Goal: Ask a question: Seek information or help from site administrators or community

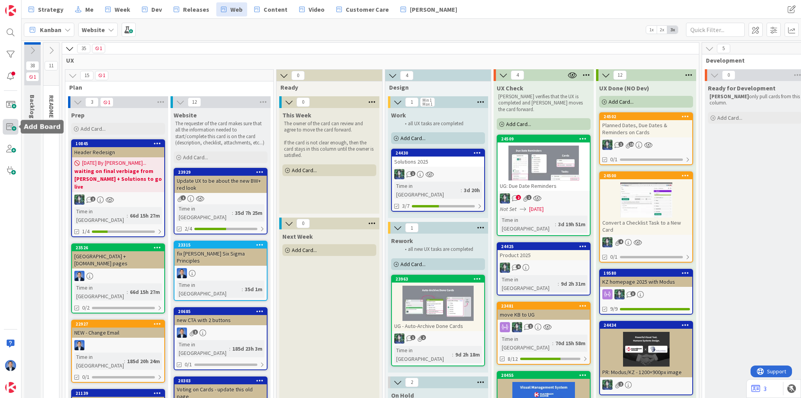
click at [11, 128] on span at bounding box center [11, 127] width 16 height 16
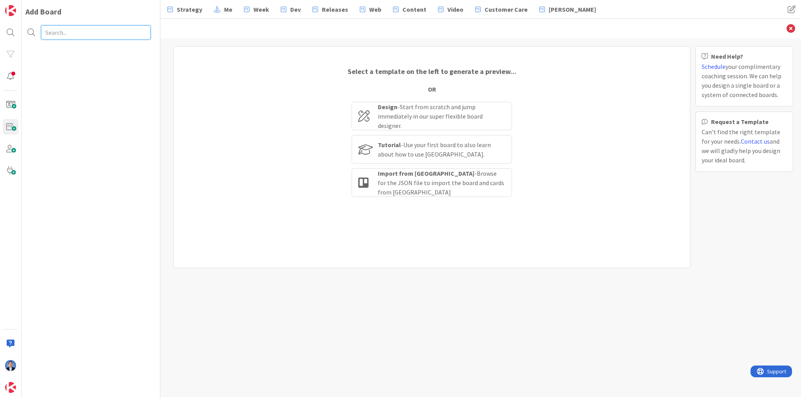
click at [83, 30] on input "text" at bounding box center [95, 32] width 109 height 14
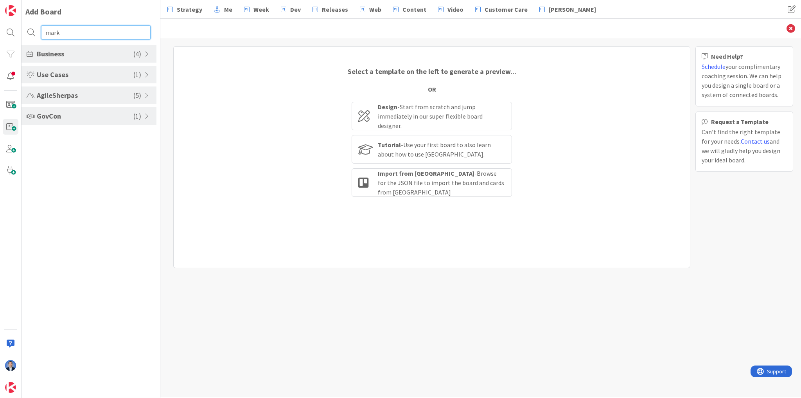
type input "mark"
click at [77, 95] on span "AgileSherpas" at bounding box center [85, 95] width 97 height 11
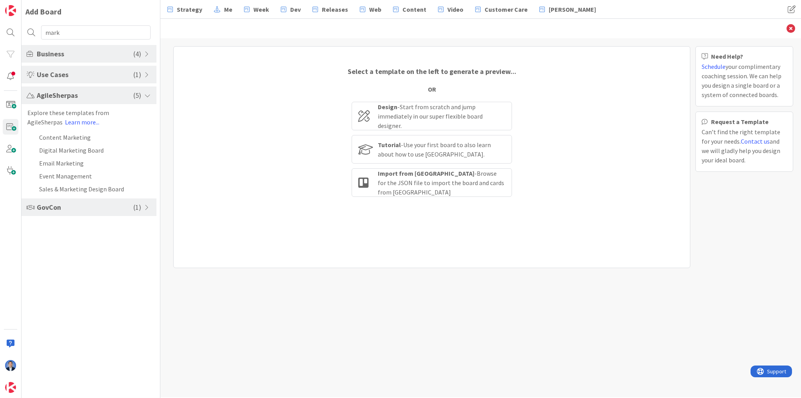
click at [84, 54] on span "Business" at bounding box center [85, 53] width 97 height 11
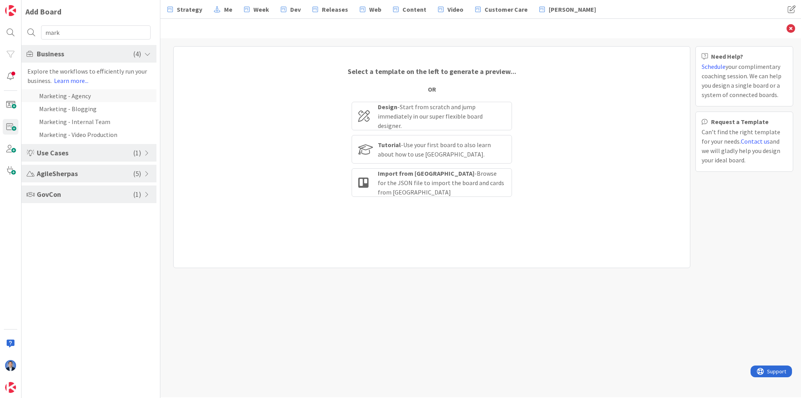
click at [84, 97] on li "Marketing - Agency" at bounding box center [89, 95] width 135 height 13
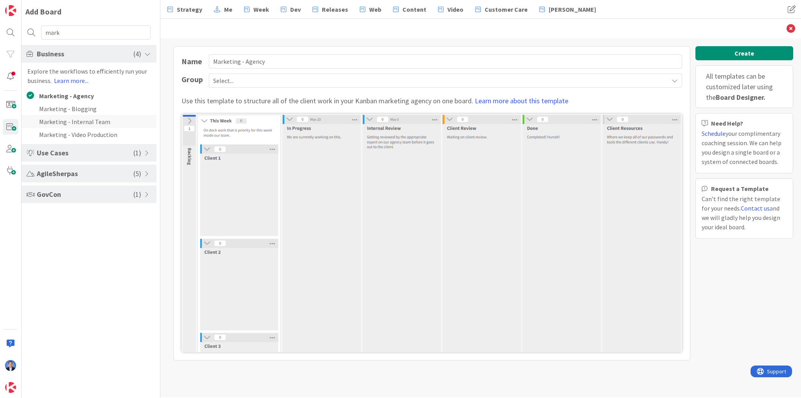
click at [75, 124] on li "Marketing - Internal Team" at bounding box center [89, 121] width 135 height 13
type input "Marketing - Internal Team"
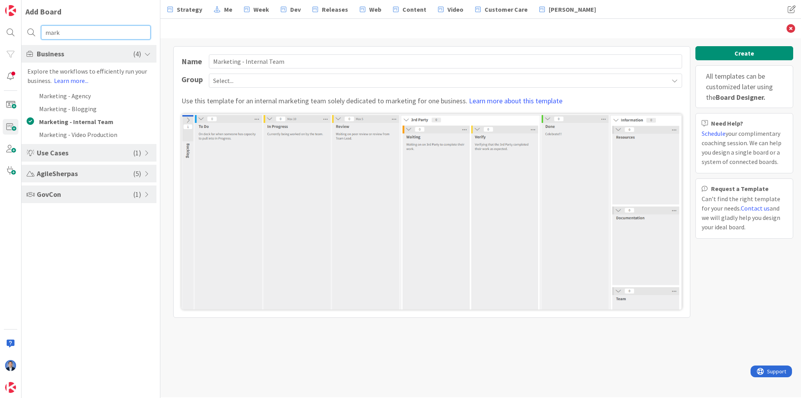
click at [56, 29] on input "mark" at bounding box center [95, 32] width 109 height 14
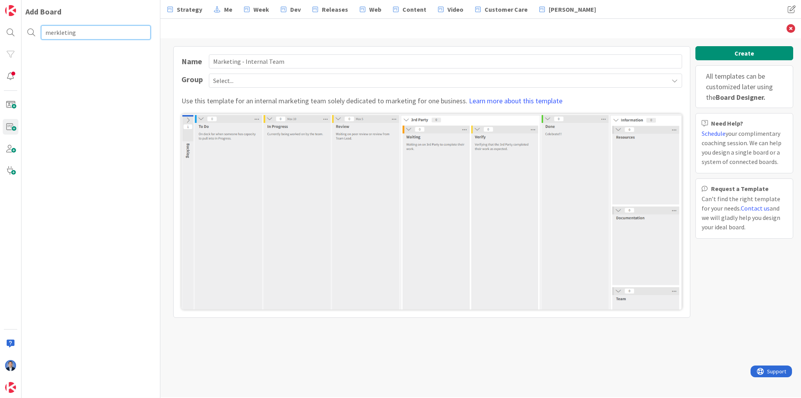
click at [63, 34] on input "merkleting" at bounding box center [95, 32] width 109 height 14
click at [65, 33] on input "merkleting" at bounding box center [95, 32] width 109 height 14
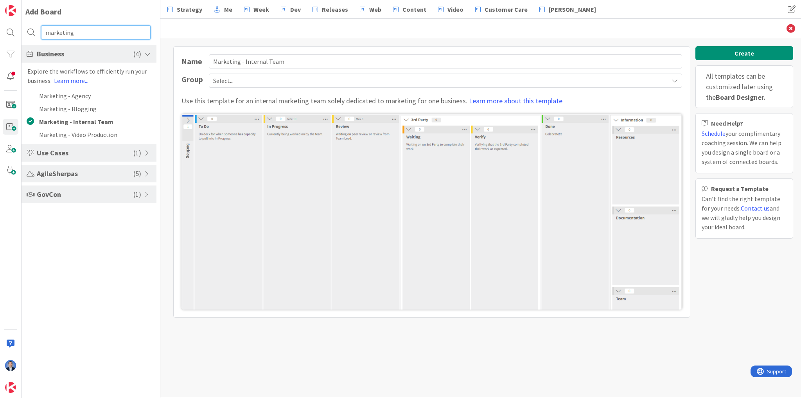
type input "marketing"
click at [147, 52] on span at bounding box center [147, 54] width 7 height 6
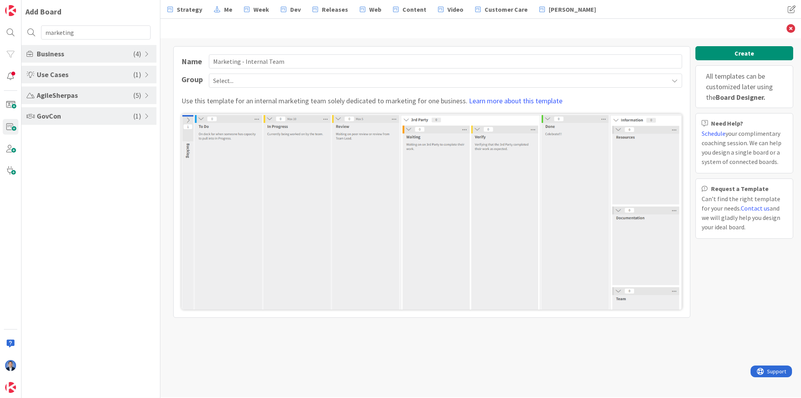
click at [130, 56] on span "Business" at bounding box center [85, 53] width 97 height 11
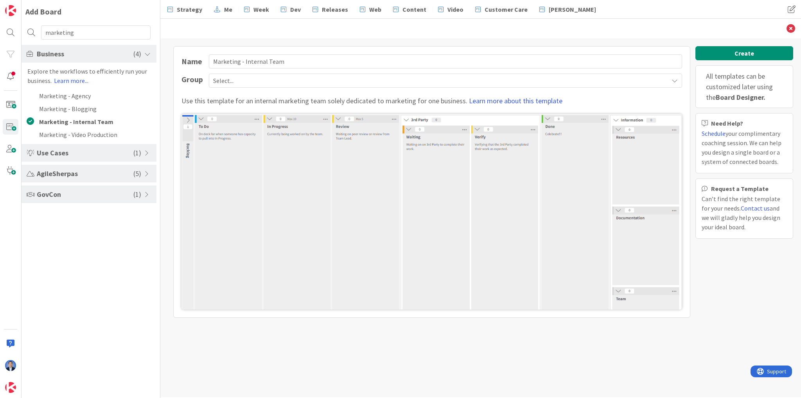
drag, startPoint x: 144, startPoint y: 152, endPoint x: 140, endPoint y: 153, distance: 4.1
click at [144, 151] on div "Use Cases ( 1 )" at bounding box center [89, 153] width 135 height 18
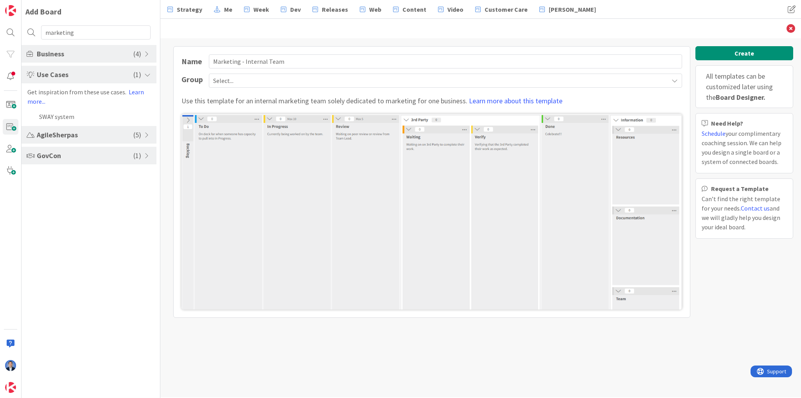
click at [81, 79] on span "Use Cases" at bounding box center [85, 74] width 97 height 11
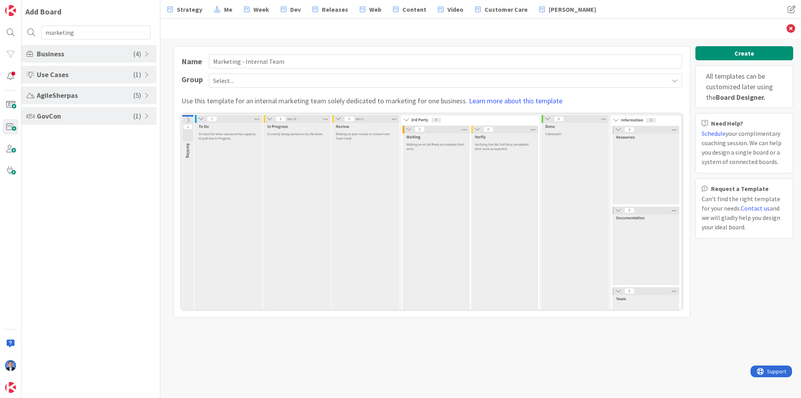
click at [90, 115] on span "GovCon" at bounding box center [85, 116] width 97 height 11
click at [94, 94] on span "AgileSherpas" at bounding box center [85, 95] width 97 height 11
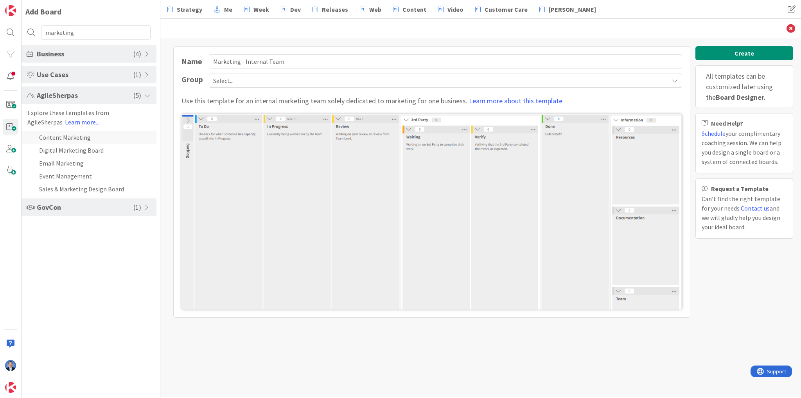
click at [62, 138] on li "Content Marketing" at bounding box center [89, 137] width 135 height 13
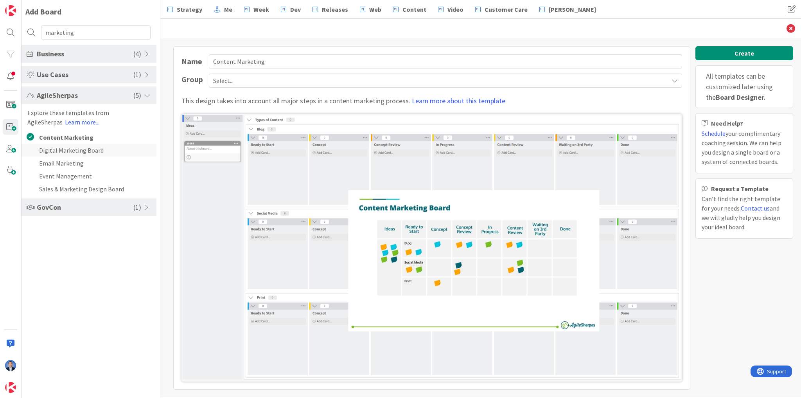
click at [56, 151] on li "Digital Marketing Board" at bounding box center [89, 150] width 135 height 13
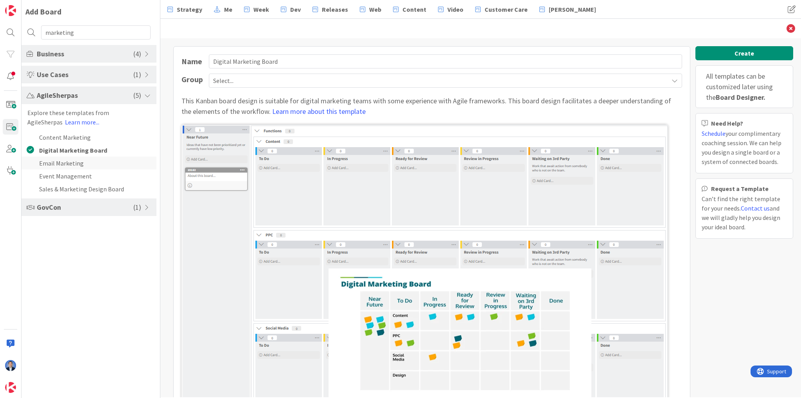
click at [60, 163] on li "Email Marketing" at bounding box center [89, 162] width 135 height 13
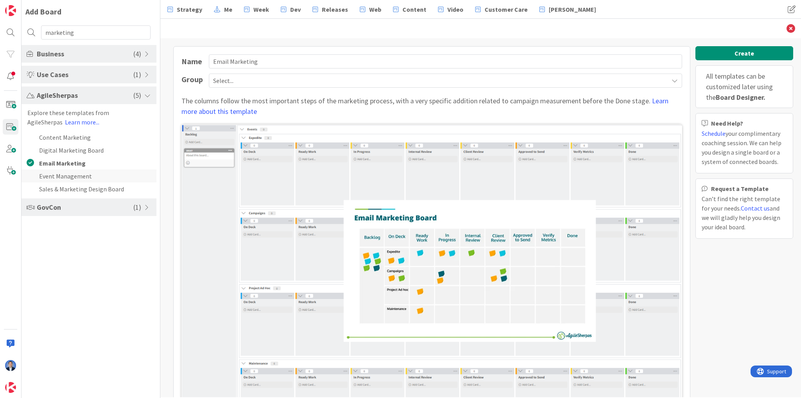
drag, startPoint x: 62, startPoint y: 173, endPoint x: 68, endPoint y: 180, distance: 9.7
click at [62, 174] on li "Event Management" at bounding box center [89, 175] width 135 height 13
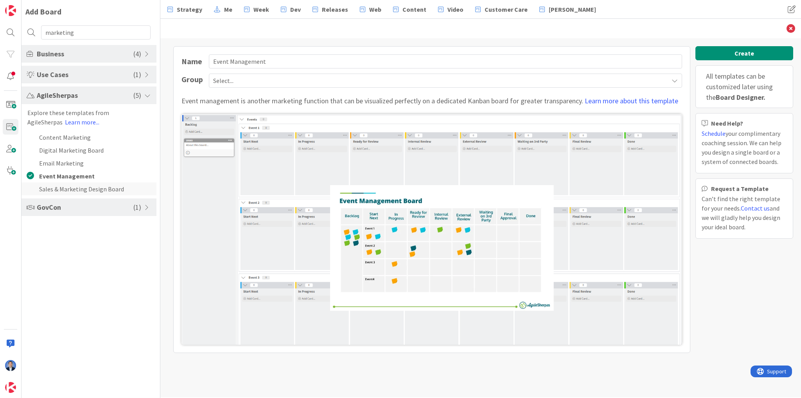
click at [70, 188] on li "Sales & Marketing Design Board" at bounding box center [89, 188] width 135 height 13
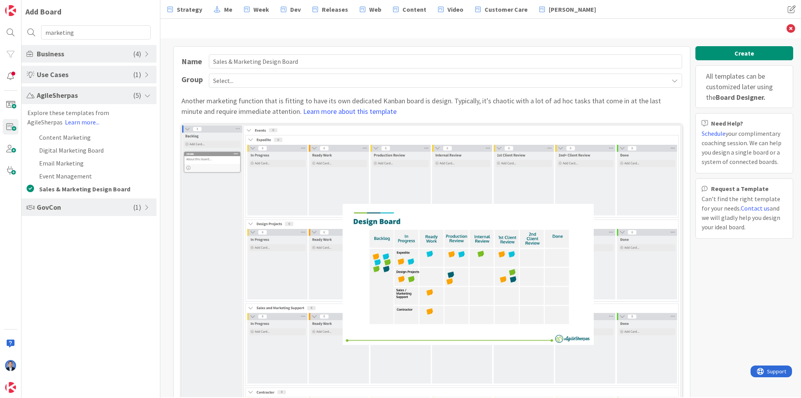
click at [97, 57] on span "Business" at bounding box center [85, 53] width 97 height 11
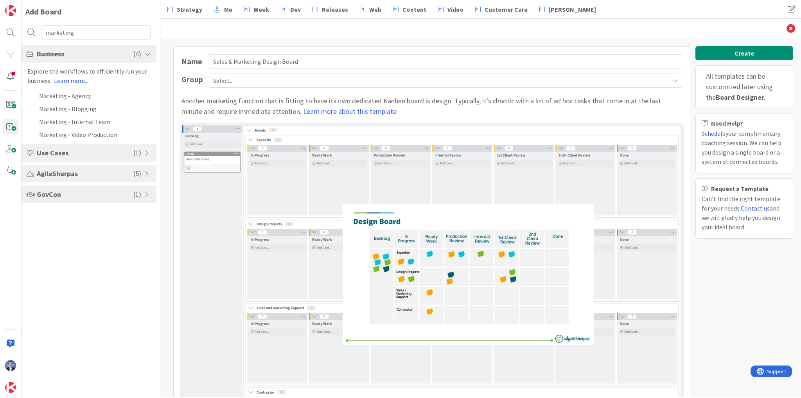
click at [79, 171] on span "AgileSherpas" at bounding box center [85, 173] width 97 height 11
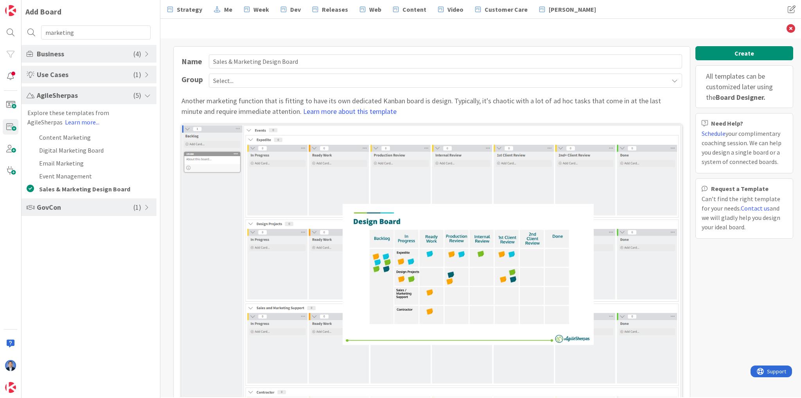
click at [99, 54] on span "Business" at bounding box center [85, 53] width 97 height 11
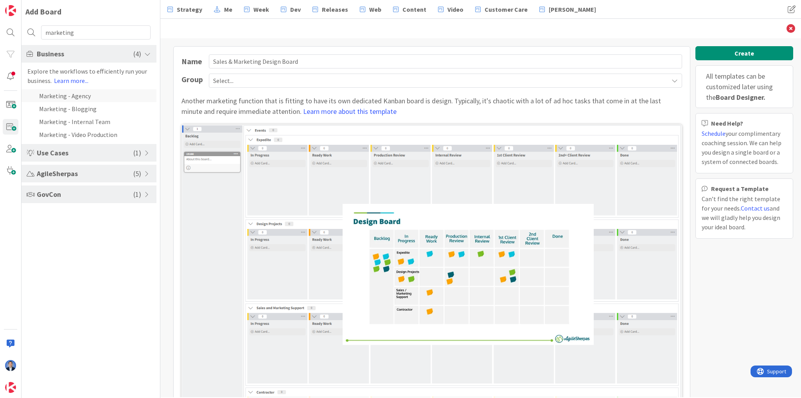
click at [78, 98] on li "Marketing - Agency" at bounding box center [89, 95] width 135 height 13
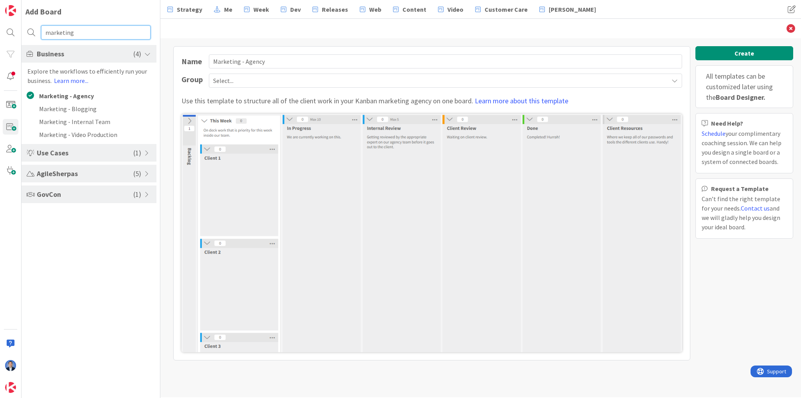
click at [89, 32] on input "marketing" at bounding box center [95, 32] width 109 height 14
click at [100, 68] on div "Explore the workflows to efficiently run your business. Learn more..." at bounding box center [89, 75] width 135 height 19
click at [99, 59] on div "Business ( 4 )" at bounding box center [89, 54] width 135 height 18
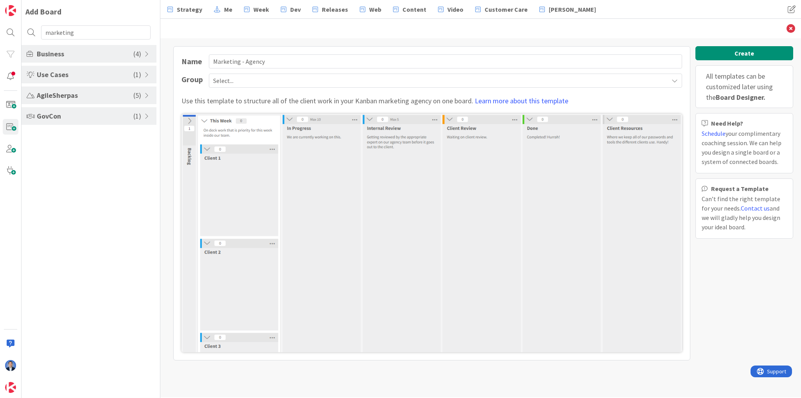
click at [119, 94] on span "AgileSherpas" at bounding box center [85, 95] width 97 height 11
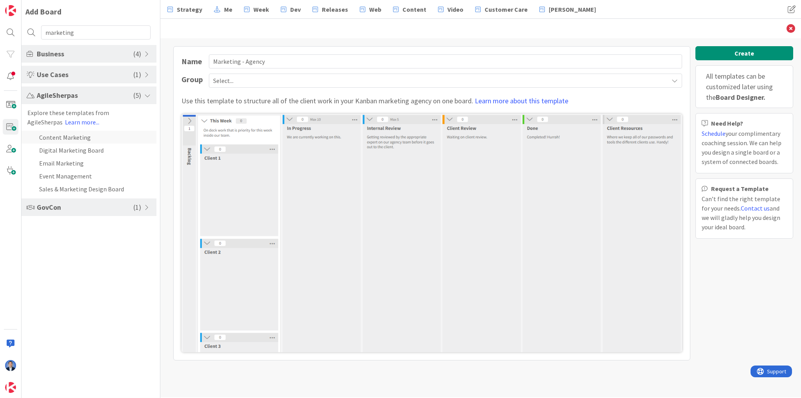
click at [78, 139] on li "Content Marketing" at bounding box center [89, 137] width 135 height 13
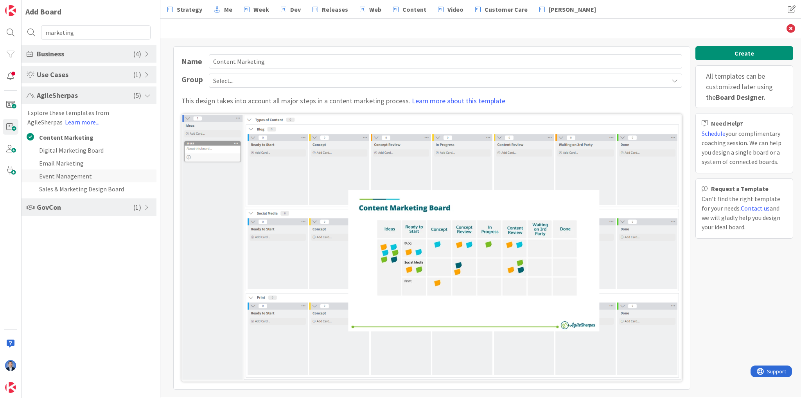
click at [76, 169] on li "Event Management" at bounding box center [89, 175] width 135 height 13
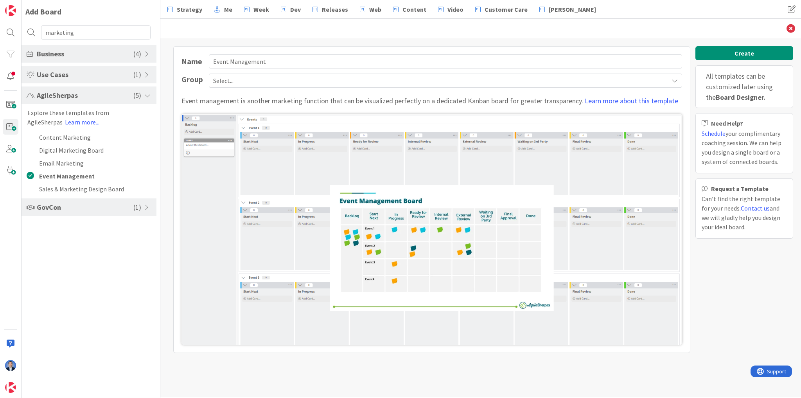
click at [71, 55] on span "Business" at bounding box center [85, 53] width 97 height 11
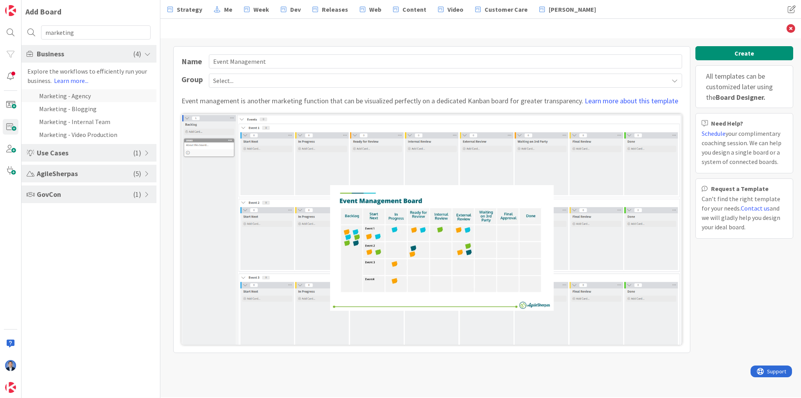
click at [71, 97] on li "Marketing - Agency" at bounding box center [89, 95] width 135 height 13
type input "Marketing - Agency"
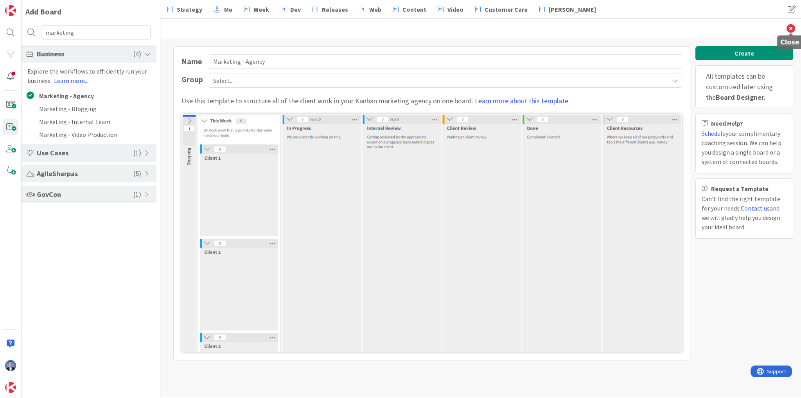
click at [788, 31] on icon at bounding box center [790, 28] width 9 height 9
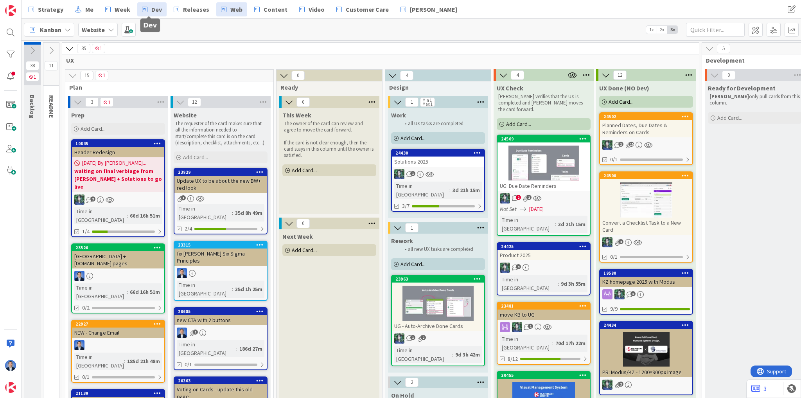
click at [147, 8] on link "Dev" at bounding box center [151, 9] width 29 height 14
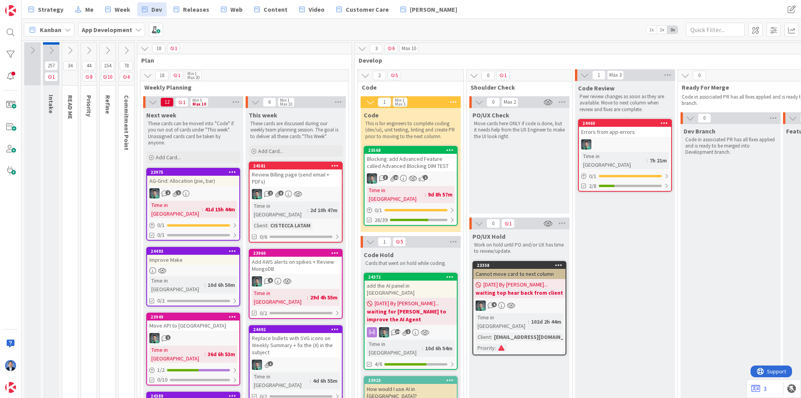
click at [384, 164] on div "Blocking: add Advanced Feature called Advanced Blocking DIM TEST" at bounding box center [410, 162] width 92 height 17
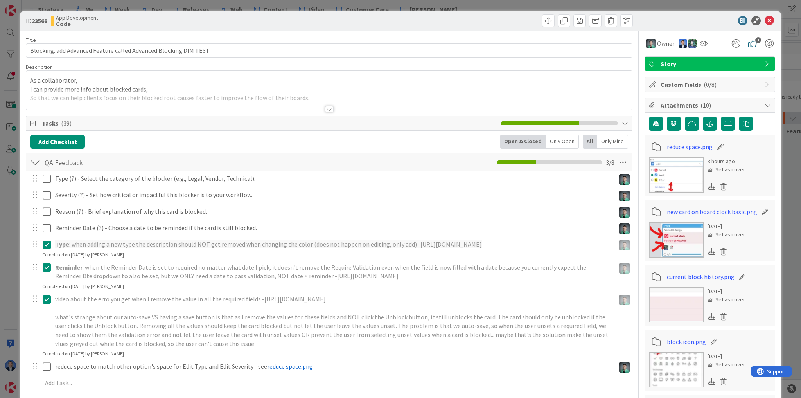
click at [684, 30] on div "ID 23568 App Development Code" at bounding box center [400, 21] width 761 height 20
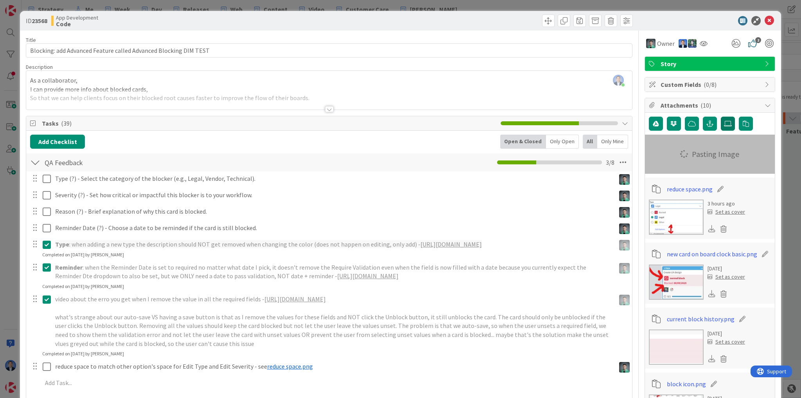
type textarea "x"
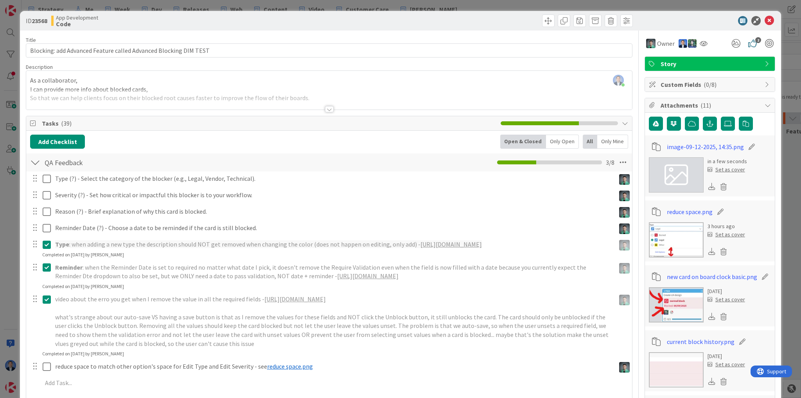
click at [746, 146] on icon at bounding box center [751, 147] width 11 height 8
click at [688, 143] on input "image-09-12-2025, 14:35" at bounding box center [710, 147] width 87 height 14
type input "full width like other org settings"
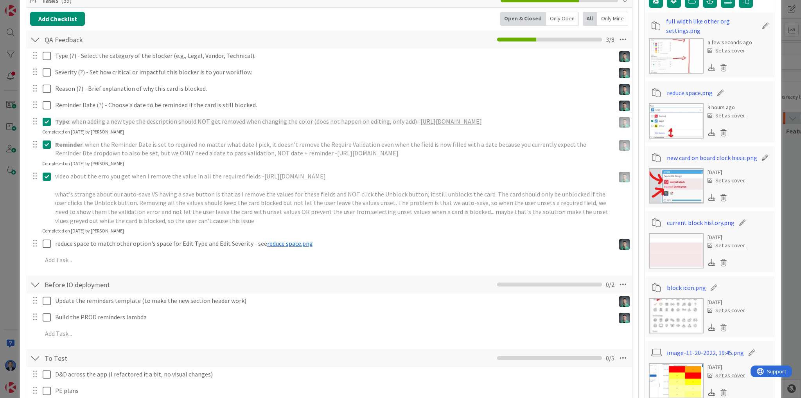
scroll to position [188, 0]
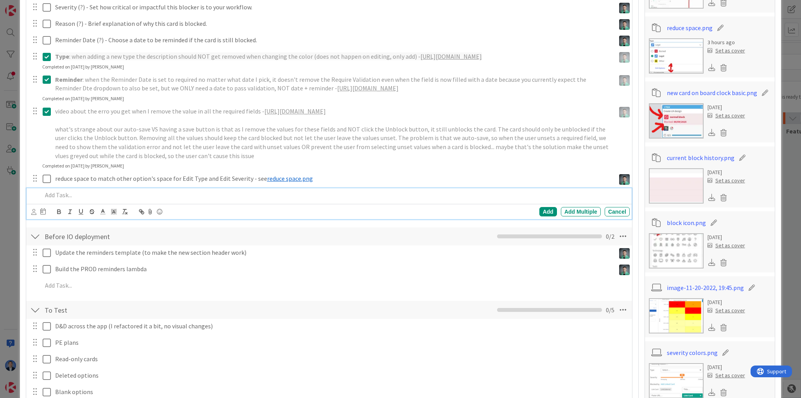
drag, startPoint x: 78, startPoint y: 208, endPoint x: 77, endPoint y: 203, distance: 4.8
click at [78, 202] on div at bounding box center [334, 195] width 590 height 14
type textarea "x"
click at [153, 217] on icon at bounding box center [149, 211] width 9 height 11
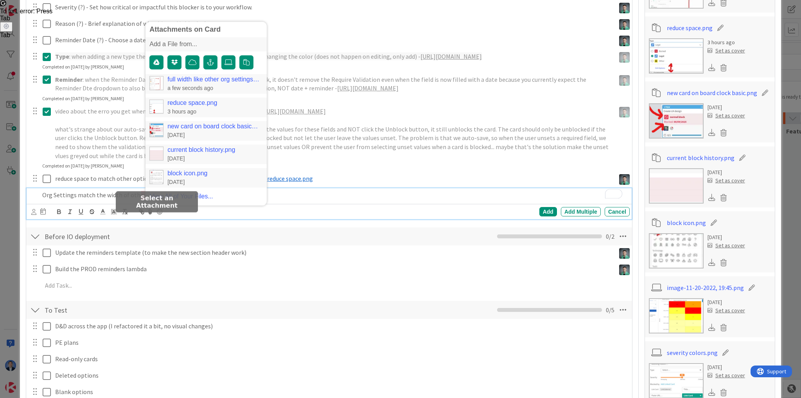
click at [206, 83] on div "full width like other org settings.png a few seconds ago" at bounding box center [205, 84] width 121 height 20
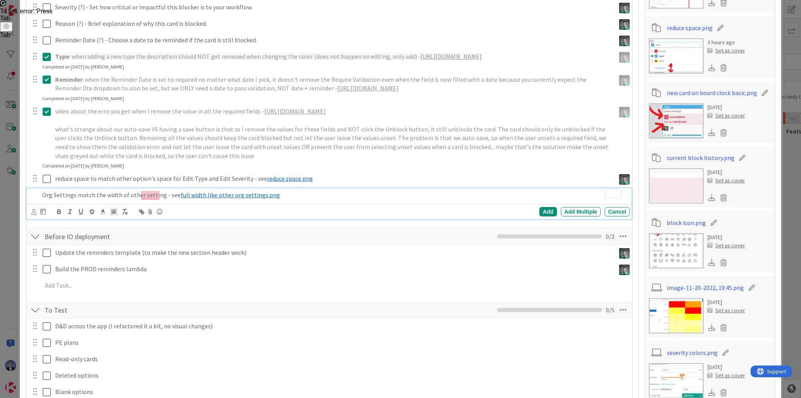
click at [32, 215] on icon at bounding box center [33, 212] width 5 height 6
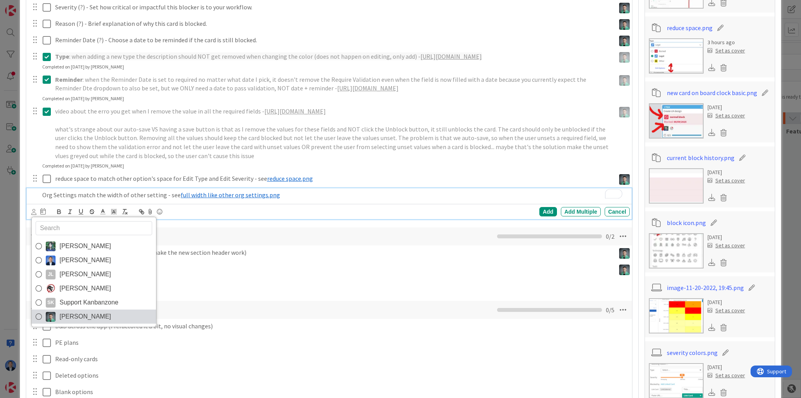
click at [72, 322] on span "[PERSON_NAME]" at bounding box center [85, 316] width 52 height 12
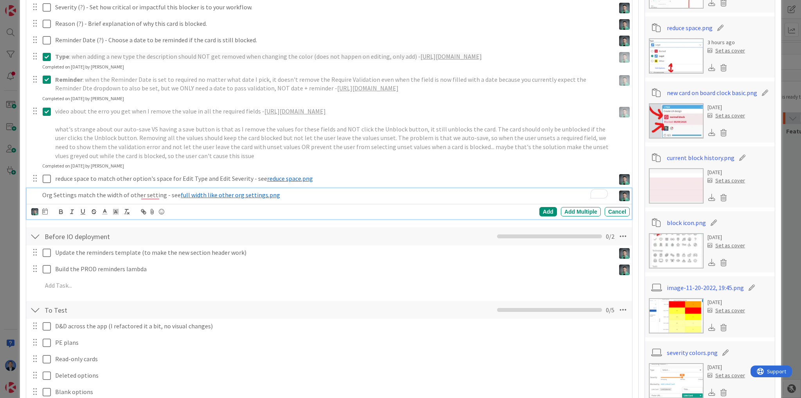
click at [323, 199] on p "Org Settings match the width of other setting - see ﻿ full width like other org…" at bounding box center [327, 194] width 570 height 9
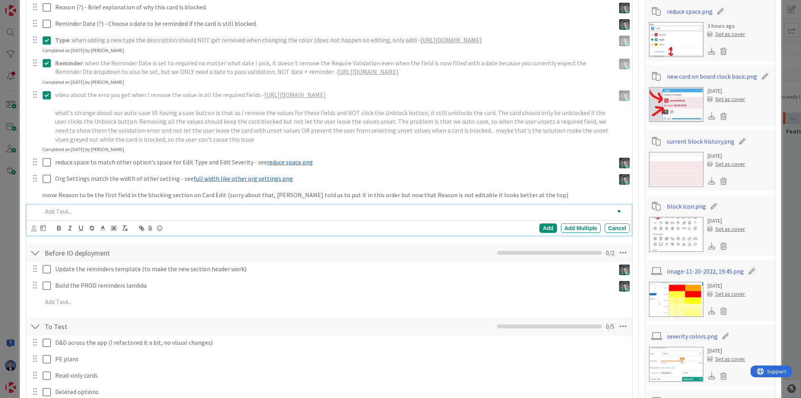
scroll to position [221, 0]
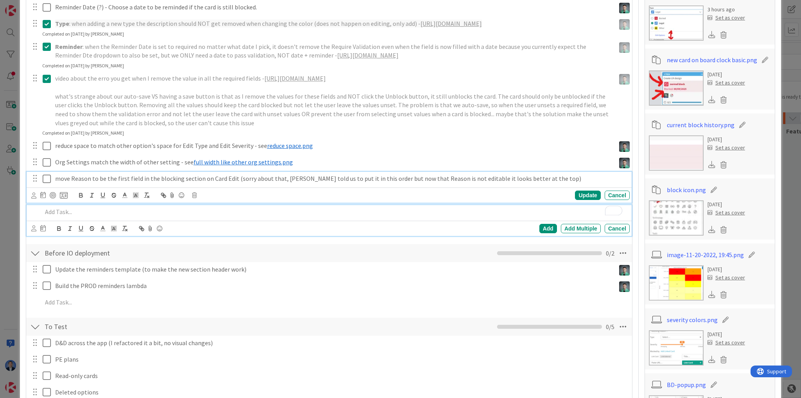
click at [120, 186] on div "move Reason to be the first field in the blocking section on Card Edit (sorry a…" at bounding box center [329, 187] width 605 height 31
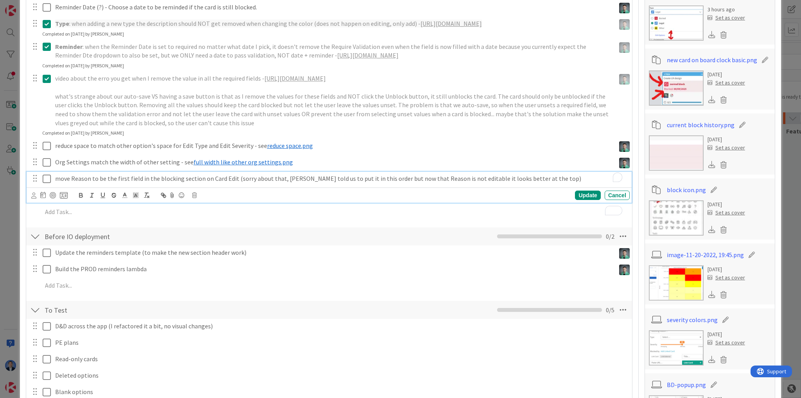
scroll to position [237, 0]
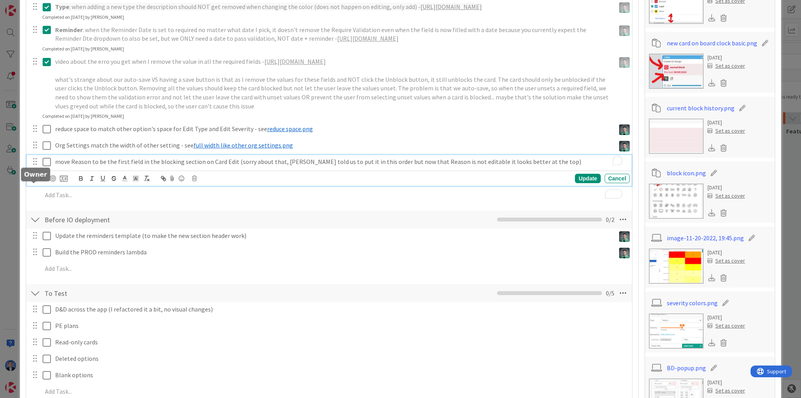
click at [31, 181] on icon at bounding box center [33, 179] width 5 height 6
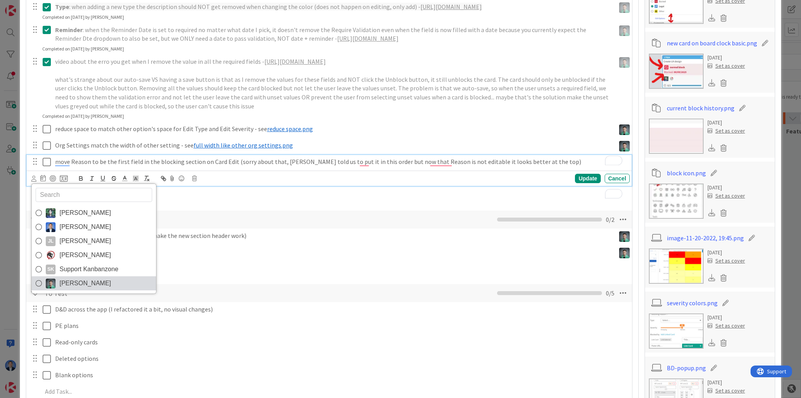
click at [70, 289] on span "[PERSON_NAME]" at bounding box center [85, 283] width 52 height 12
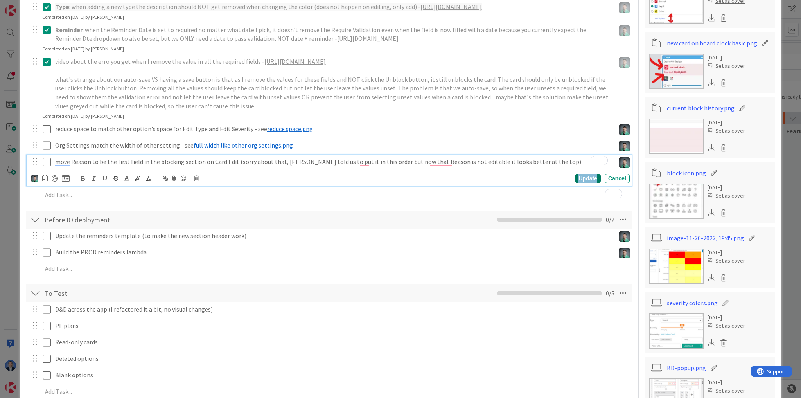
click at [579, 183] on div "Update" at bounding box center [587, 178] width 25 height 9
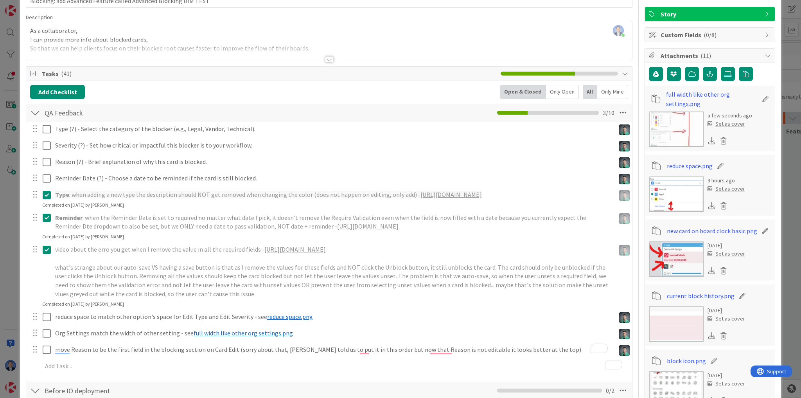
scroll to position [0, 0]
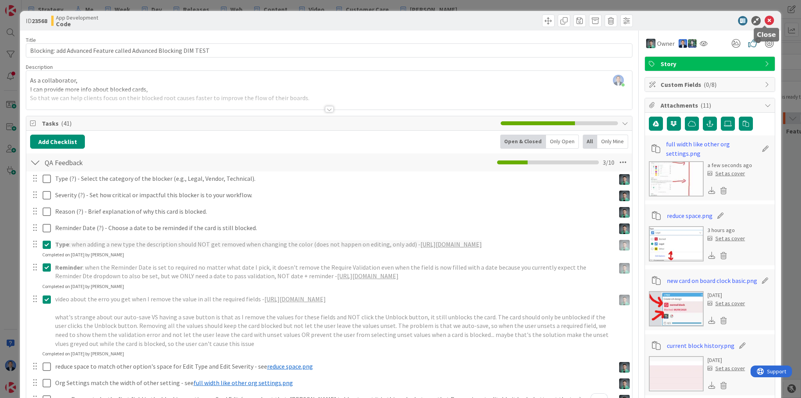
click at [765, 22] on icon at bounding box center [768, 20] width 9 height 9
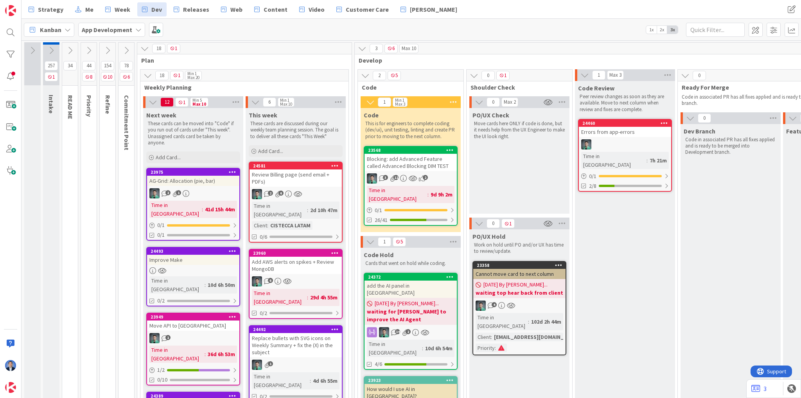
click at [421, 165] on div "Blocking: add Advanced Feature called Advanced Blocking DIM TEST" at bounding box center [410, 162] width 92 height 17
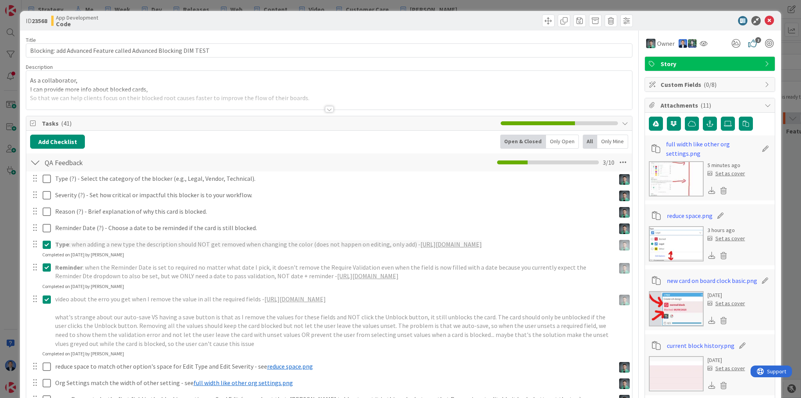
type textarea "x"
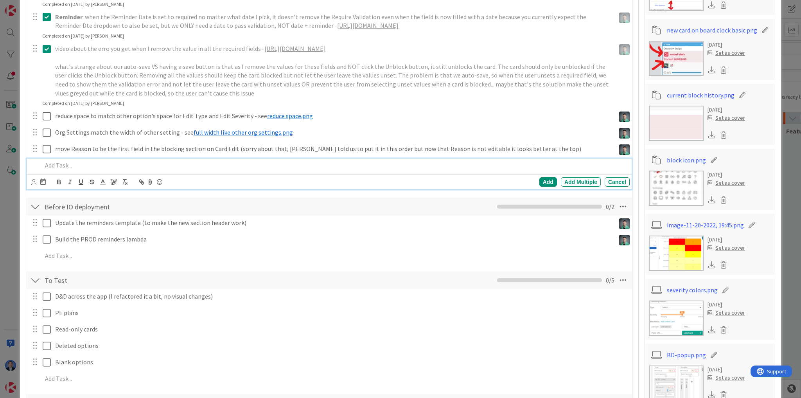
click at [65, 170] on p at bounding box center [334, 165] width 584 height 9
click at [230, 170] on p "I forgot to ask about adding Blocking in the L-Nav filter. We need to show Type…" at bounding box center [334, 165] width 584 height 9
click at [233, 170] on p "I forgot to ask about adding Blocking in the L-Nav filter. We need to show Type…" at bounding box center [334, 165] width 584 height 9
click at [231, 170] on p "I forgot to ask about adding Blocking in the L-Nav filter. We need to show Type…" at bounding box center [334, 165] width 584 height 9
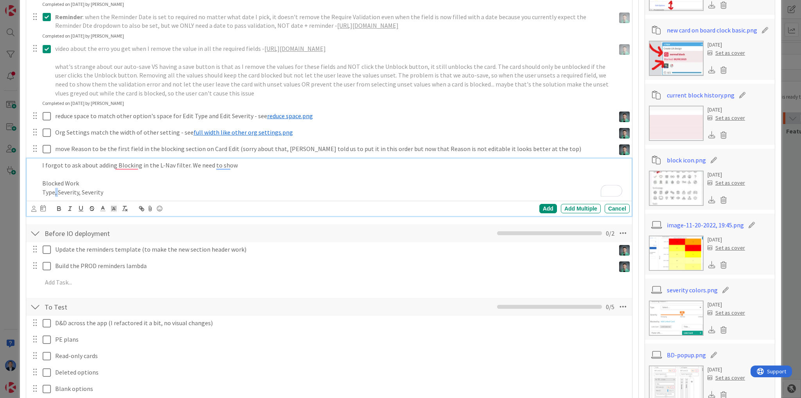
drag, startPoint x: 59, startPoint y: 201, endPoint x: 55, endPoint y: 203, distance: 4.4
click at [55, 197] on p "Type, Severity, Severity" at bounding box center [334, 192] width 584 height 9
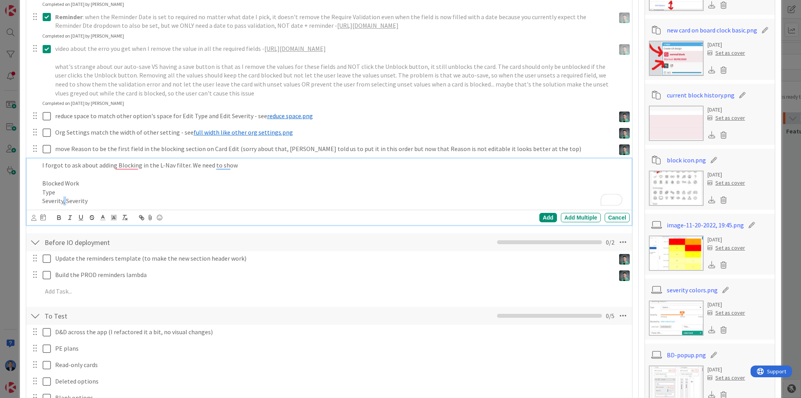
click at [63, 205] on p "Severity, Severity" at bounding box center [334, 200] width 584 height 9
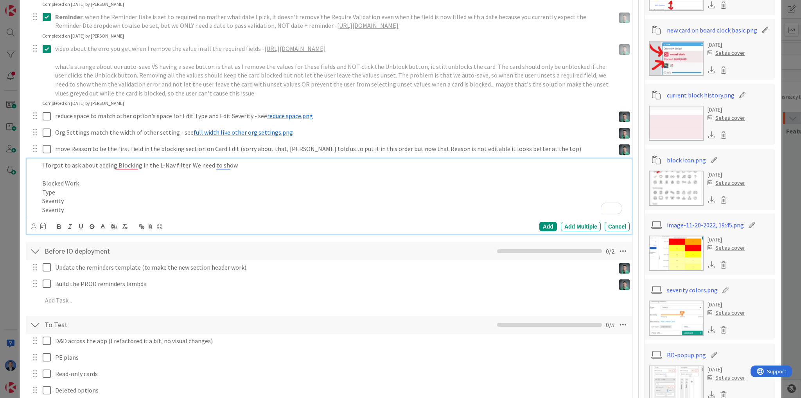
click at [61, 197] on p "Type" at bounding box center [334, 192] width 584 height 9
drag, startPoint x: 83, startPoint y: 200, endPoint x: 54, endPoint y: 201, distance: 28.5
click at [54, 197] on p "Type (options)" at bounding box center [334, 192] width 584 height 9
copy p "(options)"
click at [68, 205] on p "Severity" at bounding box center [334, 200] width 584 height 9
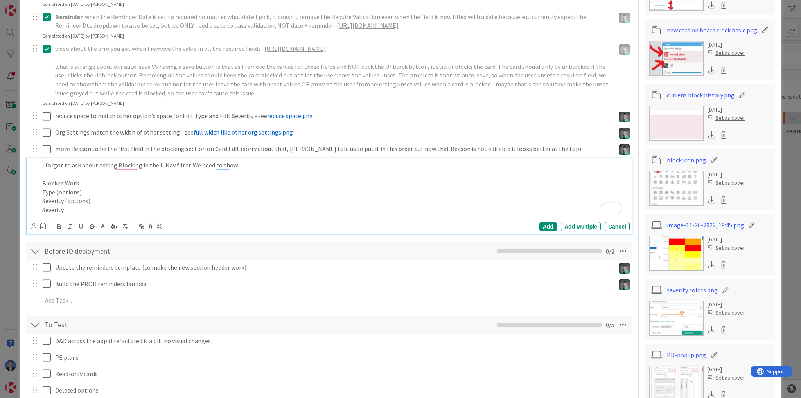
click at [68, 214] on p "Severity" at bounding box center [334, 209] width 584 height 9
click at [71, 214] on p "Severity (options)" at bounding box center [334, 209] width 584 height 9
click at [63, 214] on p "Severity (numbers)" at bounding box center [334, 209] width 584 height 9
click at [65, 214] on p "Severity (numbers)" at bounding box center [334, 209] width 584 height 9
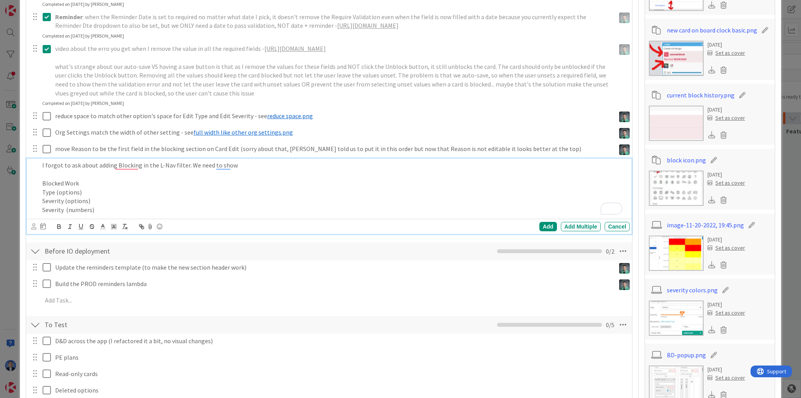
click at [65, 214] on p "Severity (numbers)" at bounding box center [334, 209] width 584 height 9
click at [165, 188] on p "Blocked Work" at bounding box center [334, 183] width 584 height 9
click at [68, 188] on p "Blocked Work" at bounding box center [334, 183] width 584 height 9
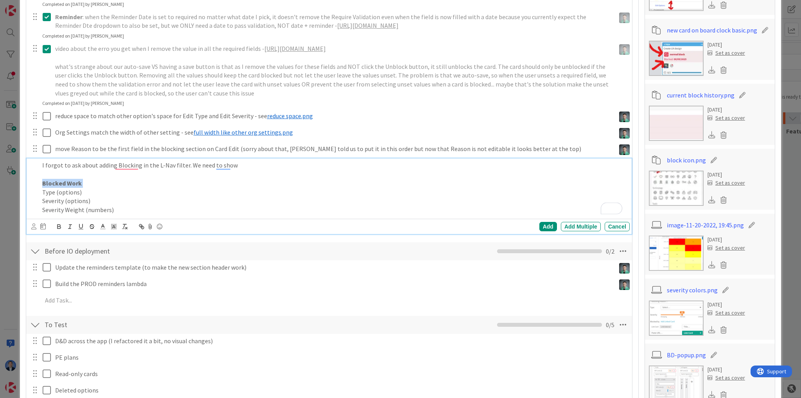
click at [157, 188] on p "Blocked Work" at bounding box center [334, 183] width 584 height 9
click at [115, 170] on p "I forgot to ask about adding Blocking in the L-Nav filter. We need to show" at bounding box center [334, 165] width 584 height 9
click at [52, 187] on strong "Blocked Work" at bounding box center [61, 183] width 39 height 8
drag, startPoint x: 52, startPoint y: 190, endPoint x: 68, endPoint y: 188, distance: 15.8
click at [68, 187] on strong "Blocked Work" at bounding box center [61, 183] width 39 height 8
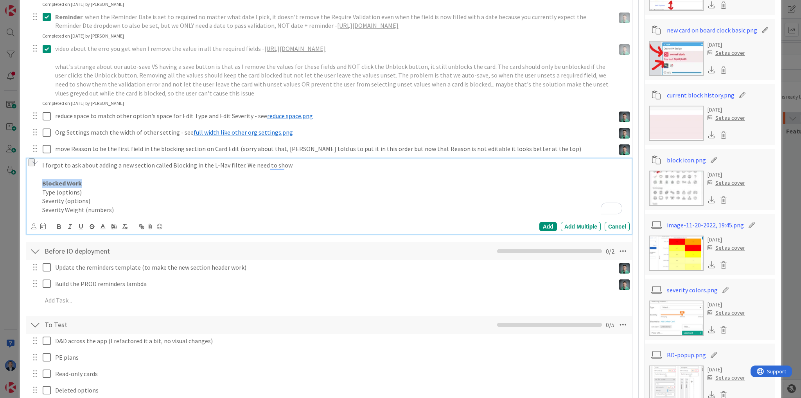
copy strong "Blocked Work"
click at [181, 170] on p "I forgot to ask about adding a new section called Blocking in the L-Nav filter.…" at bounding box center [334, 165] width 584 height 9
click at [310, 170] on p "I forgot to ask about adding a new section called Blocked Work in the L-Nav fil…" at bounding box center [334, 165] width 584 height 9
click at [251, 170] on p "I forgot to ask about adding a new section called Blocked Work in the L-Nav fil…" at bounding box center [334, 165] width 584 height 9
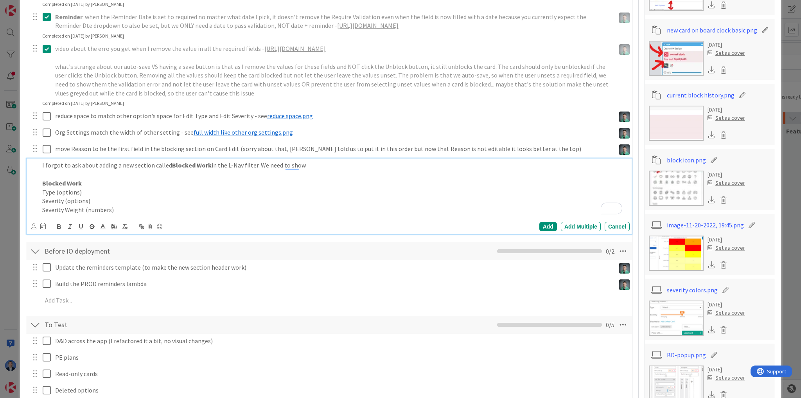
click at [253, 170] on p "I forgot to ask about adding a new section called Blocked Work in the L-Nav fil…" at bounding box center [334, 165] width 584 height 9
click at [34, 229] on icon at bounding box center [33, 226] width 5 height 6
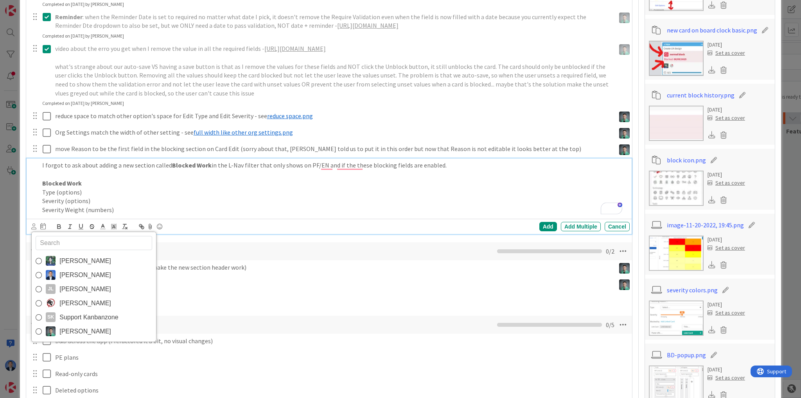
click at [62, 337] on span "[PERSON_NAME]" at bounding box center [85, 331] width 52 height 12
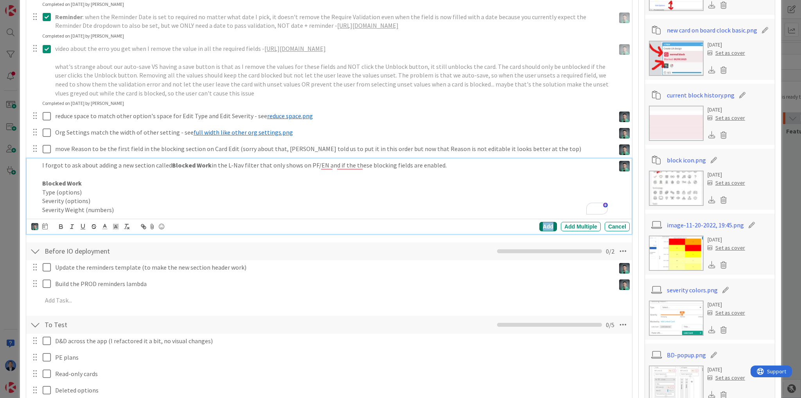
click at [542, 231] on div "Add" at bounding box center [548, 226] width 18 height 9
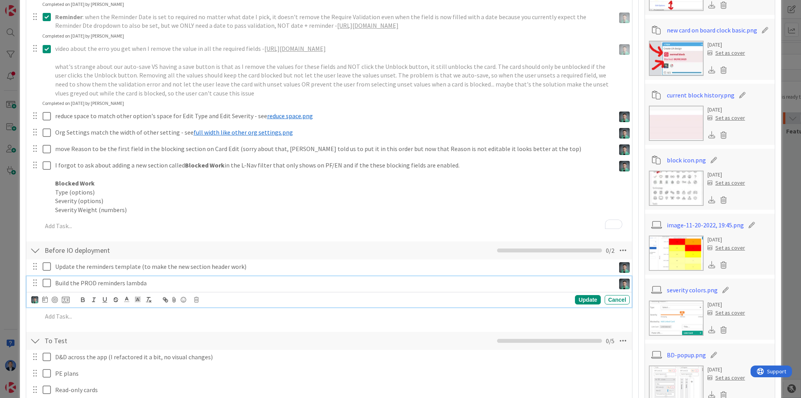
drag, startPoint x: 310, startPoint y: 297, endPoint x: 605, endPoint y: 1, distance: 418.1
click at [310, 290] on div "Build the PROD reminders lambda" at bounding box center [333, 283] width 563 height 14
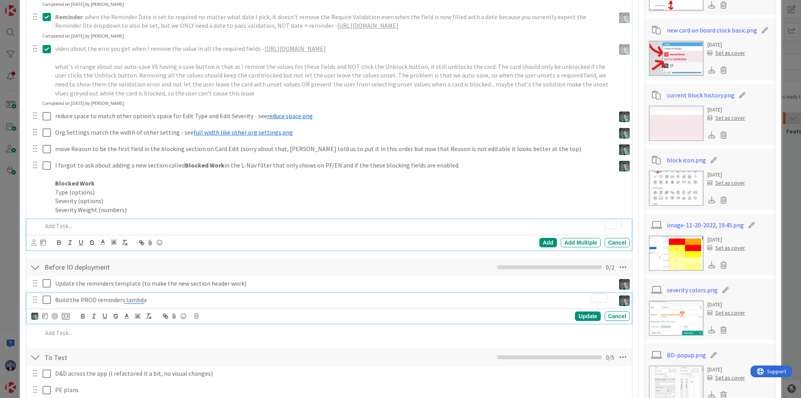
click at [87, 230] on div "Chloe R Dimitri Ponomareff JL Jean-Baptiste Laplace Jim Torak SK Support Kanban…" at bounding box center [329, 234] width 605 height 31
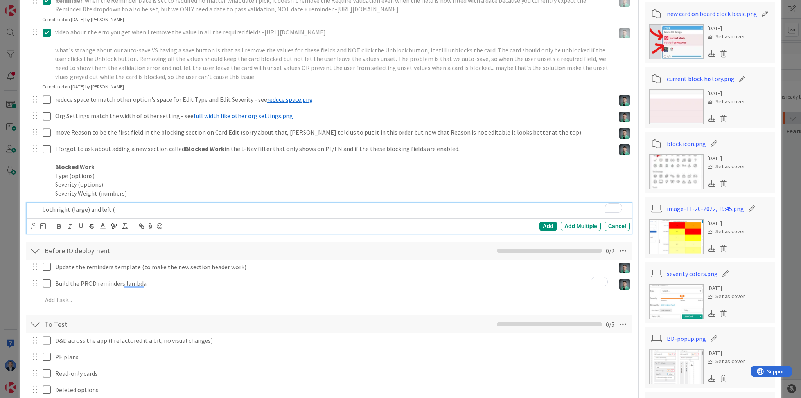
click at [64, 214] on p "both right (large) and left (" at bounding box center [334, 209] width 584 height 9
click at [117, 214] on p "both (large) and left (" at bounding box center [334, 209] width 584 height 9
click at [89, 214] on p "both (large) and left (right" at bounding box center [334, 209] width 584 height 9
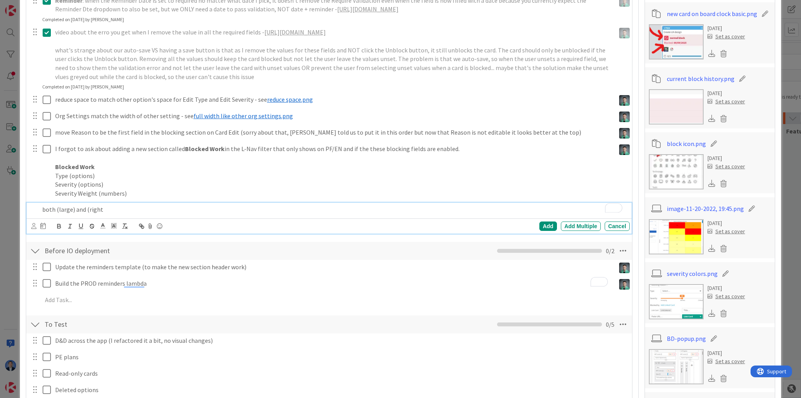
click at [56, 214] on p "both (large) and (right" at bounding box center [334, 209] width 584 height 9
click at [97, 214] on p "both left (large) and (right" at bounding box center [334, 209] width 584 height 9
click at [120, 214] on p "both left (large) and right" at bounding box center [334, 209] width 584 height 9
click at [205, 214] on p "both left (large) and right (small) should show lines between the Created, Edit…" at bounding box center [334, 209] width 584 height 9
click at [208, 214] on p "both left (large) and right (small) should show lines between the Created, Edit…" at bounding box center [334, 209] width 584 height 9
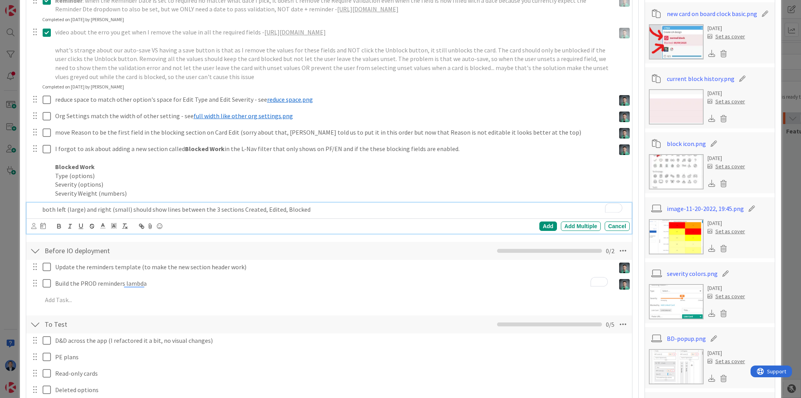
click at [305, 214] on p "both left (large) and right (small) should show lines between the 3 sections Cr…" at bounding box center [334, 209] width 584 height 9
click at [248, 214] on p "both left (large) and right (small) should show lines between the 3 sections Cr…" at bounding box center [334, 209] width 584 height 9
click at [333, 214] on p "both left (large) and right (small) should show lines between the 3 sections Bl…" at bounding box center [334, 209] width 584 height 9
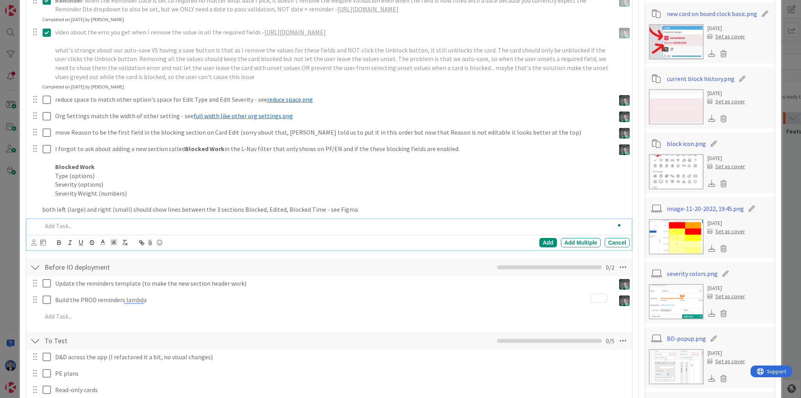
scroll to position [283, 0]
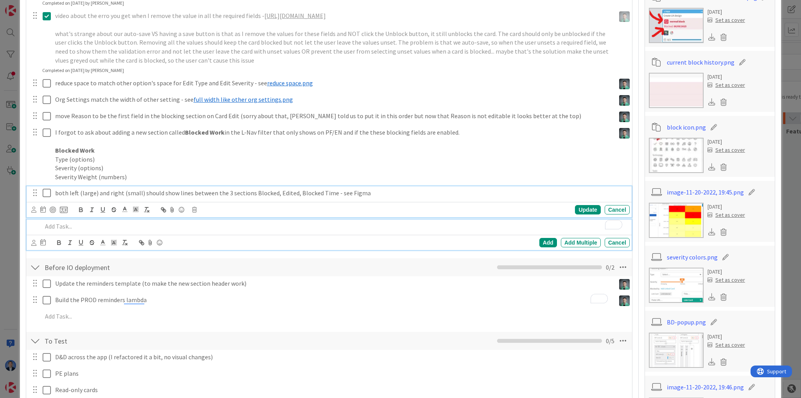
click at [59, 201] on div "both left (large) and right (small) should show lines between the 3 sections Bl…" at bounding box center [329, 201] width 605 height 31
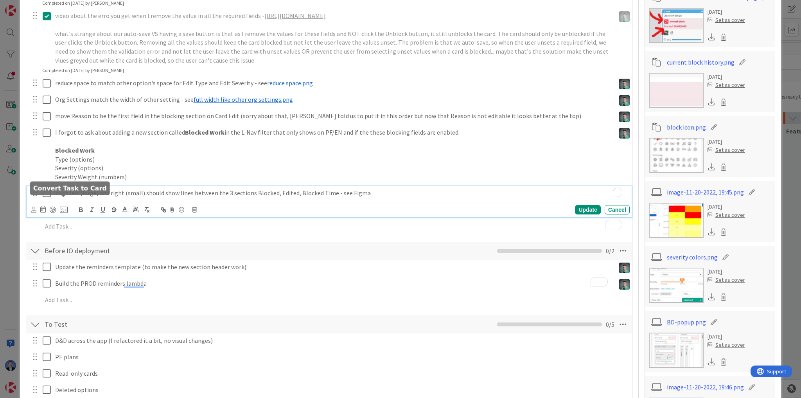
scroll to position [300, 0]
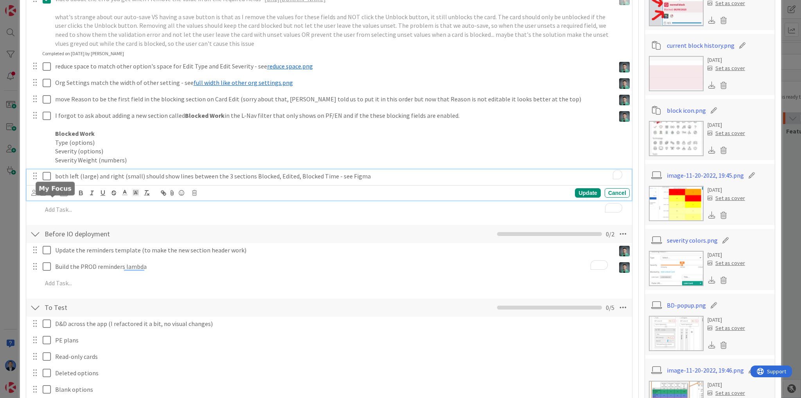
click at [33, 196] on icon at bounding box center [33, 193] width 5 height 6
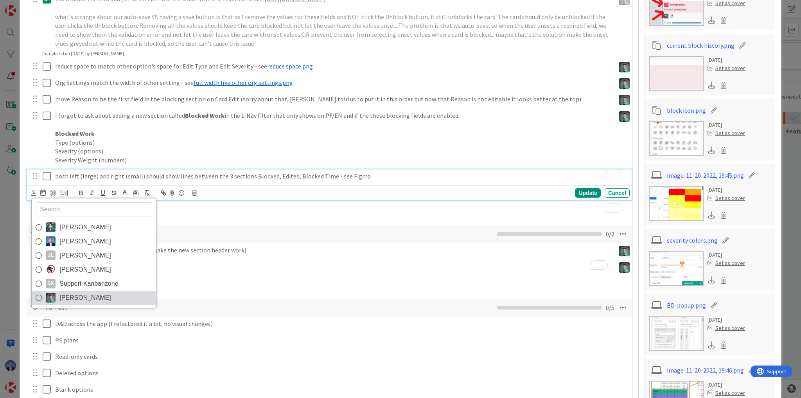
click at [83, 303] on span "[PERSON_NAME]" at bounding box center [85, 298] width 52 height 12
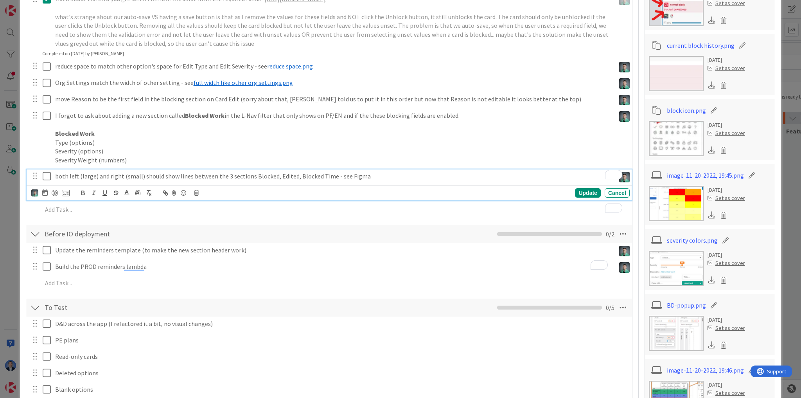
type textarea "x"
click at [585, 197] on div "Update" at bounding box center [587, 192] width 25 height 9
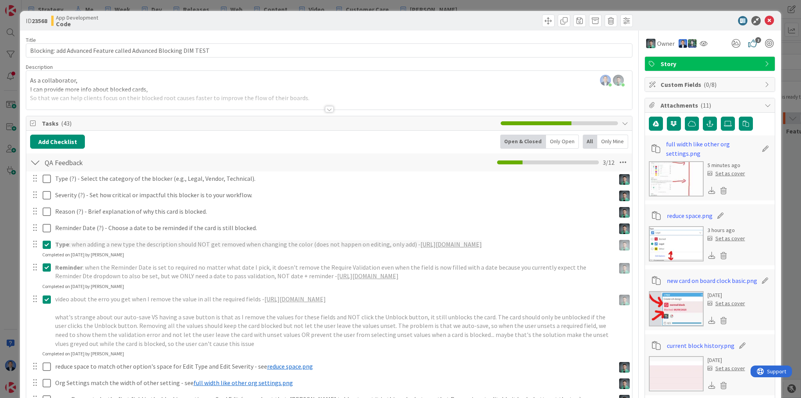
click at [691, 20] on div at bounding box center [706, 20] width 138 height 9
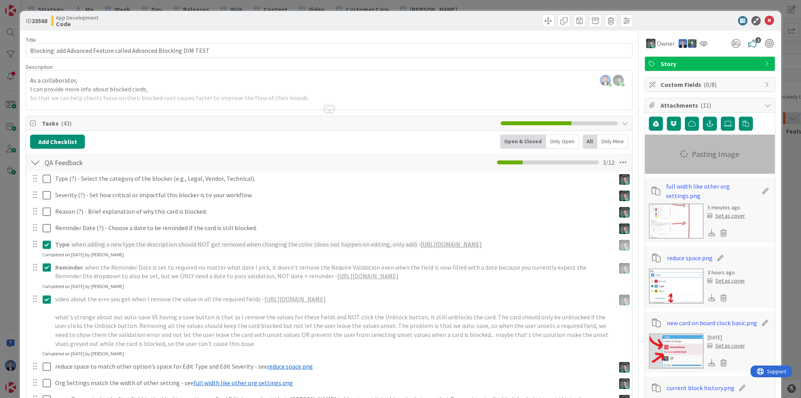
type textarea "x"
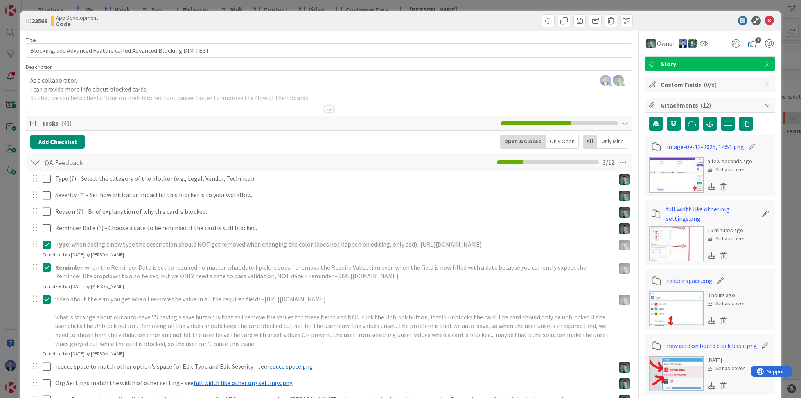
click at [746, 146] on icon at bounding box center [751, 147] width 11 height 8
click at [716, 147] on input "image-09-12-2025, 14:51" at bounding box center [710, 147] width 87 height 14
type input "lines"
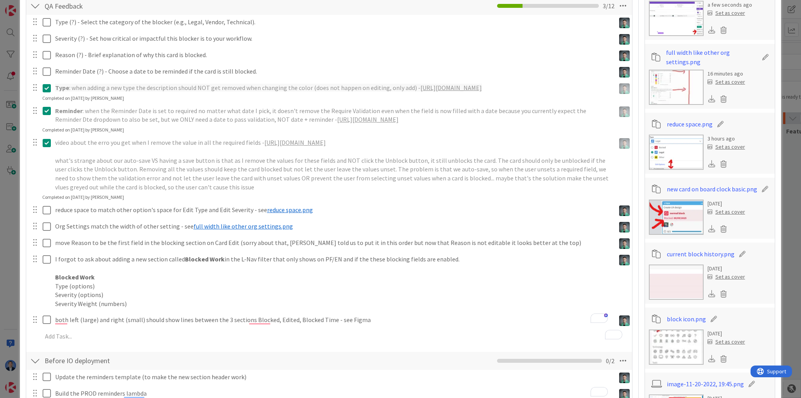
scroll to position [219, 0]
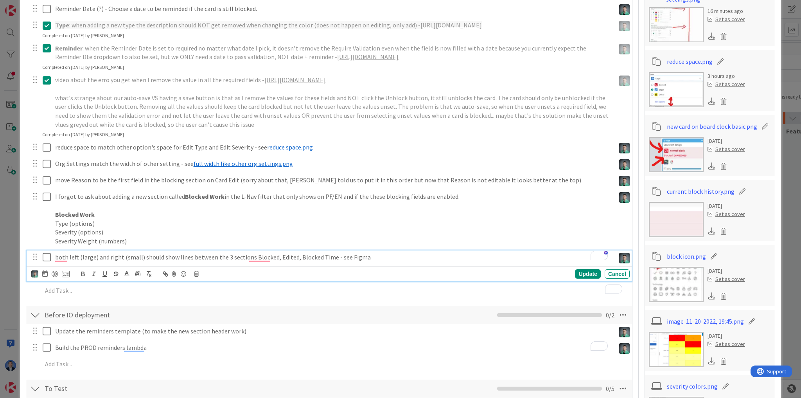
click at [368, 262] on p "both left (large) and right (small) should show lines between the 3 sections Bl…" at bounding box center [333, 257] width 557 height 9
click at [174, 279] on icon at bounding box center [173, 273] width 9 height 11
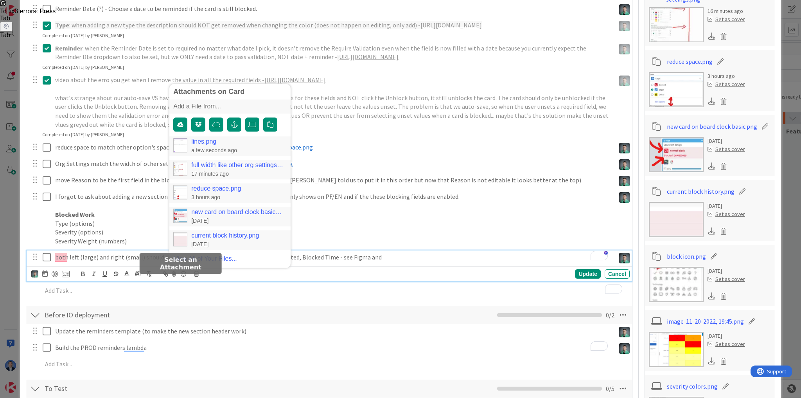
click at [201, 145] on link "lines.png" at bounding box center [203, 141] width 25 height 7
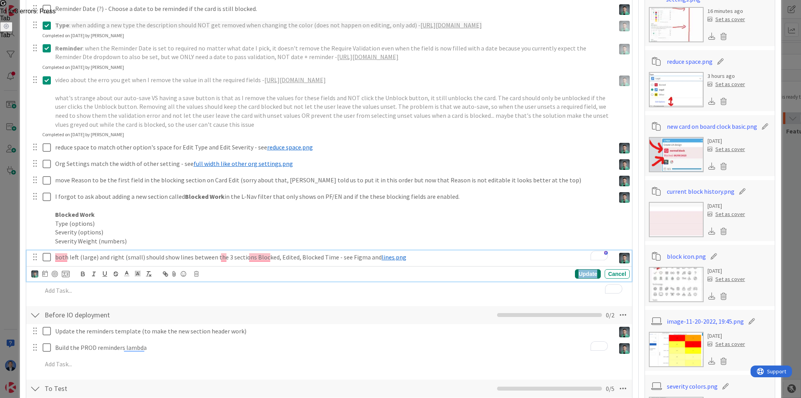
click at [588, 278] on div "Update" at bounding box center [587, 273] width 25 height 9
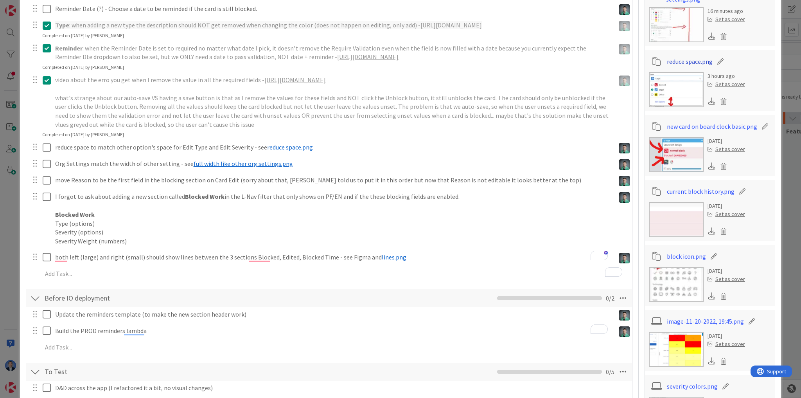
scroll to position [0, 0]
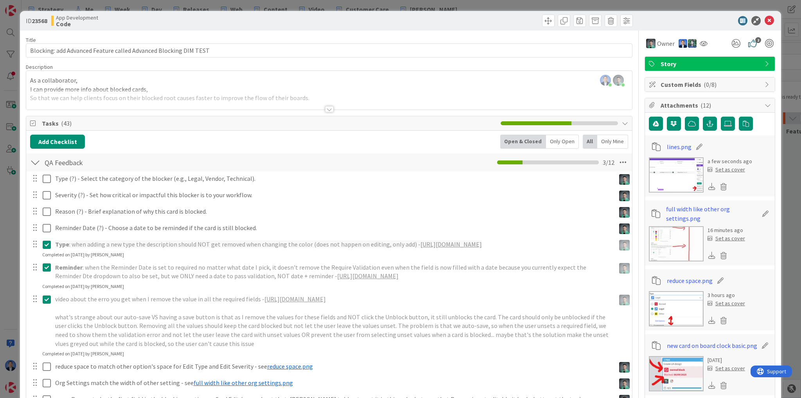
click at [658, 15] on div "ID 23568 App Development Code" at bounding box center [400, 21] width 761 height 20
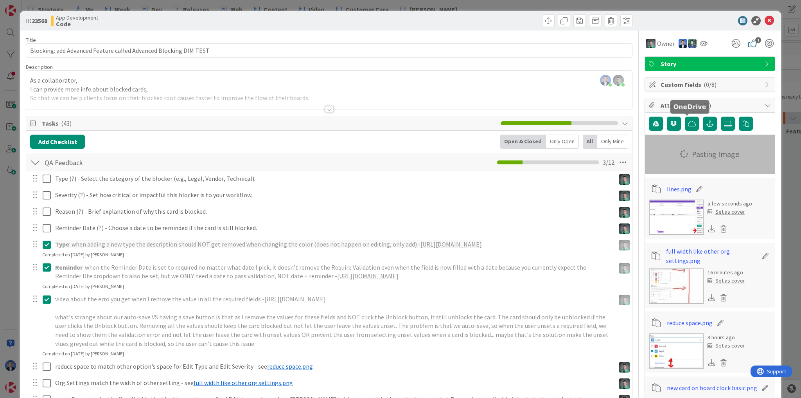
type textarea "x"
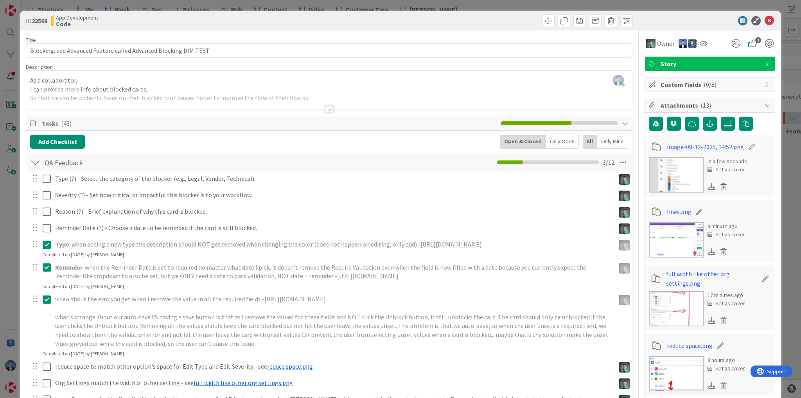
click at [746, 149] on icon at bounding box center [751, 147] width 11 height 8
click at [725, 149] on input "image-09-12-2025, 14:52" at bounding box center [710, 147] width 87 height 14
type input "filter"
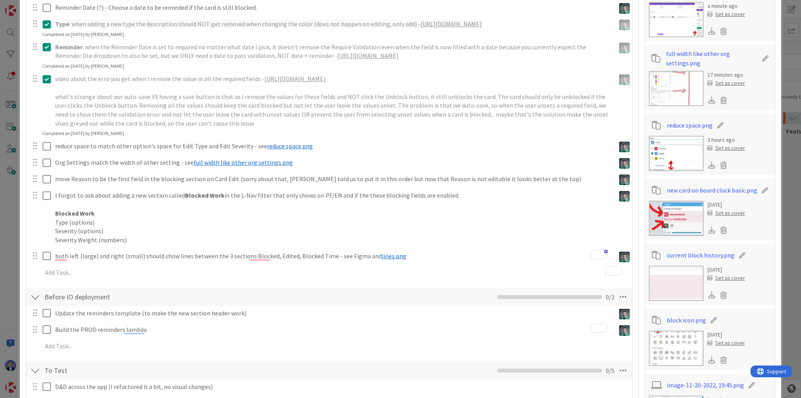
scroll to position [313, 0]
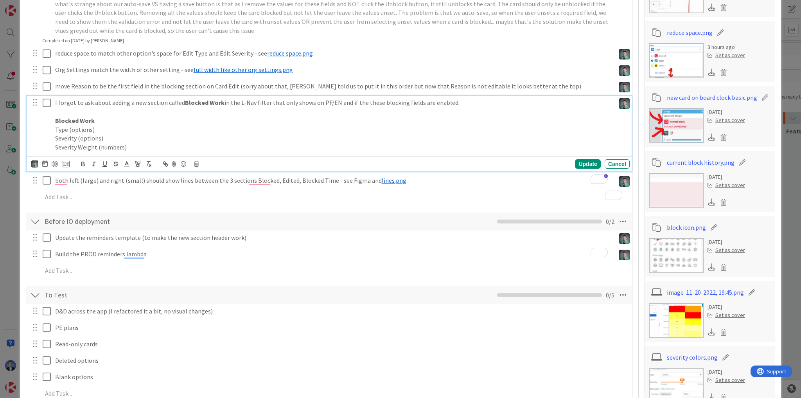
click at [452, 107] on p "I forgot to ask about adding a new section called Blocked Work in the L-Nav fil…" at bounding box center [333, 102] width 557 height 9
click at [174, 169] on icon at bounding box center [173, 163] width 9 height 11
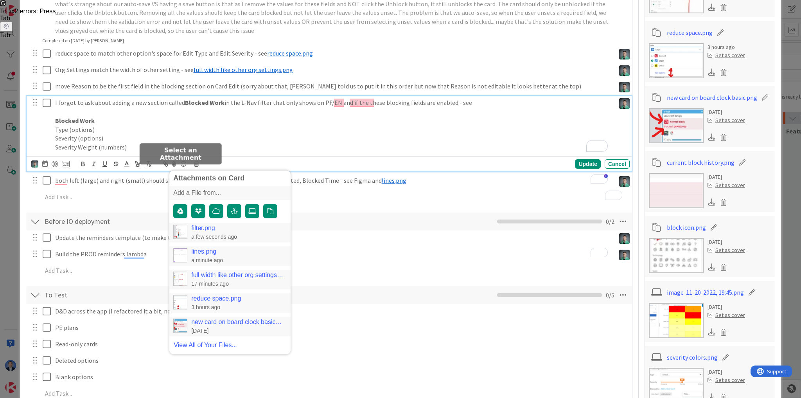
click at [202, 231] on link "filter.png" at bounding box center [202, 227] width 23 height 7
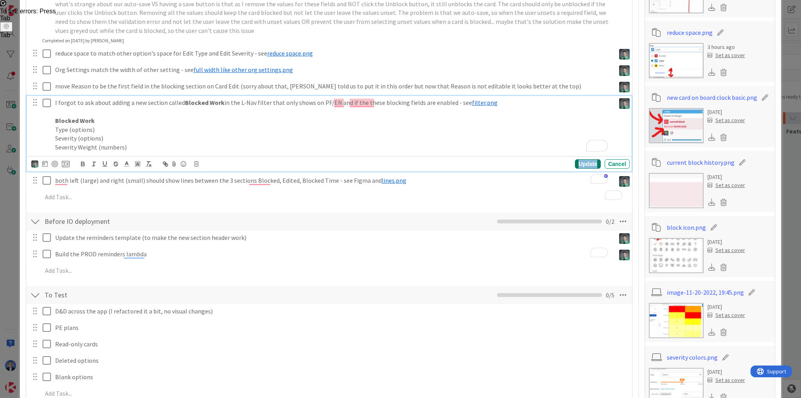
click at [579, 169] on div "Update" at bounding box center [587, 163] width 25 height 9
type textarea "x"
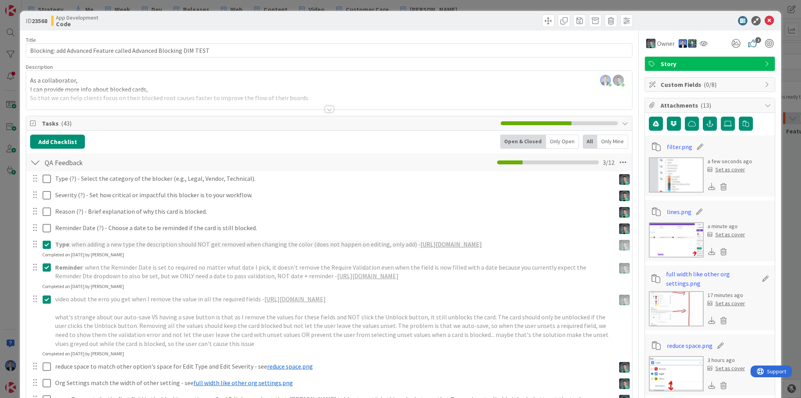
click at [663, 24] on div at bounding box center [706, 20] width 138 height 9
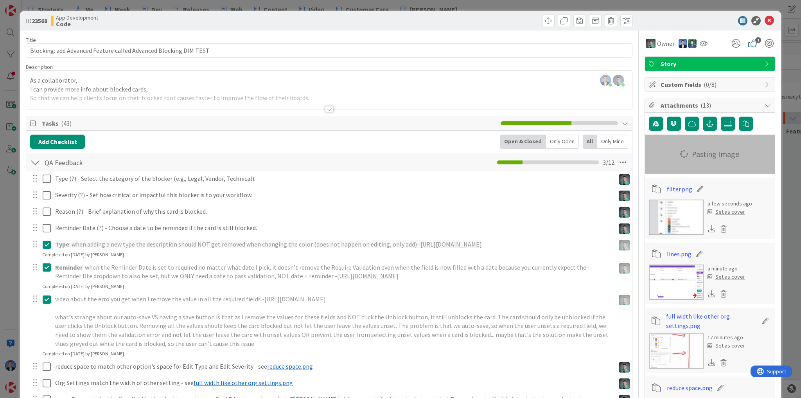
type textarea "x"
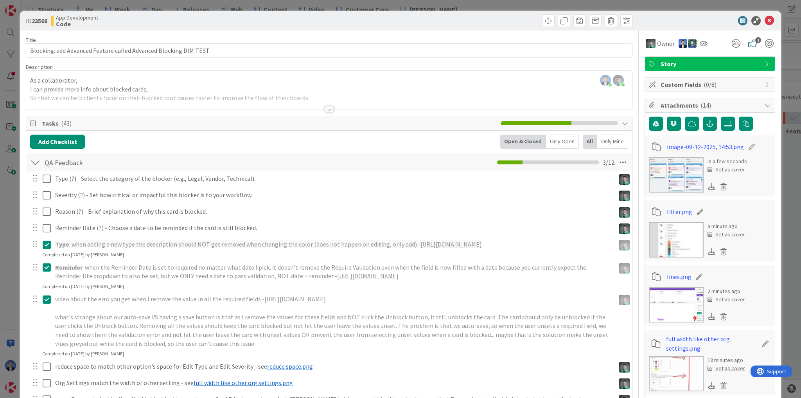
click at [746, 145] on icon at bounding box center [751, 147] width 11 height 8
click at [720, 145] on input "image-09-12-2025, 14:53" at bounding box center [710, 147] width 87 height 14
click at [694, 147] on input "make text grey" at bounding box center [710, 147] width 87 height 14
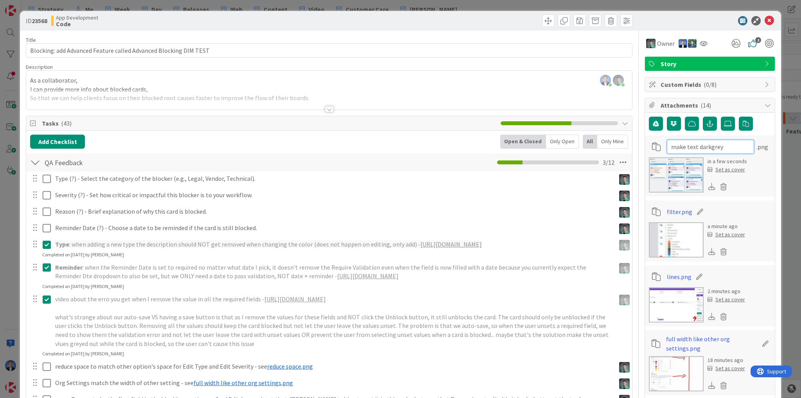
type input "make text dark grey"
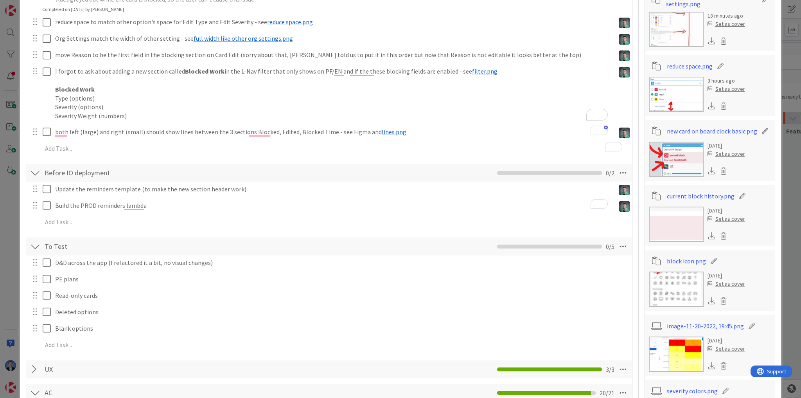
scroll to position [313, 0]
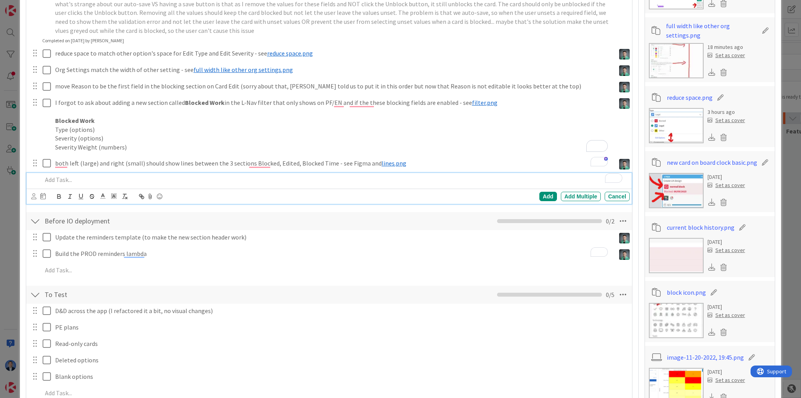
click at [83, 184] on p "To enrich screen reader interactions, please activate Accessibility in Grammarl…" at bounding box center [334, 179] width 584 height 9
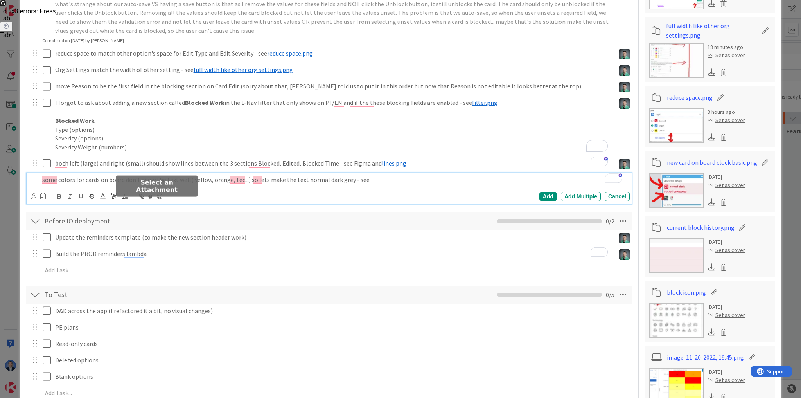
click at [148, 202] on icon at bounding box center [149, 196] width 9 height 11
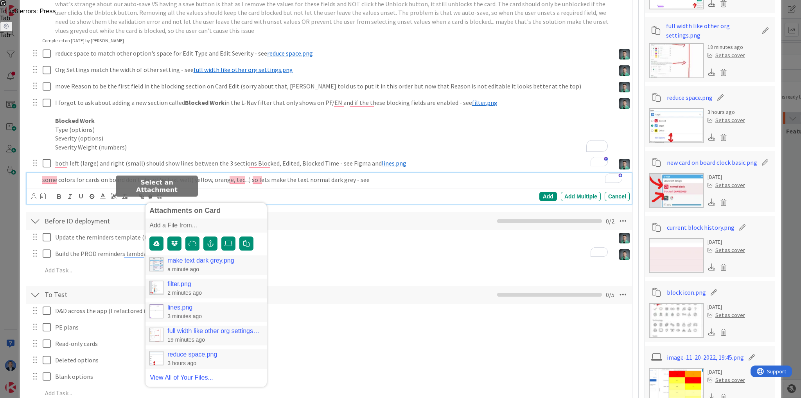
click at [191, 264] on link "make text dark grey.png" at bounding box center [200, 260] width 66 height 7
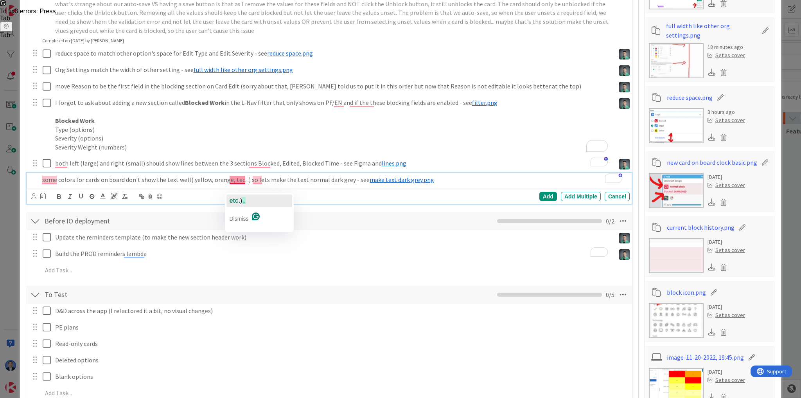
click at [239, 199] on span "etc." at bounding box center [235, 200] width 11 height 7
click at [36, 199] on icon at bounding box center [33, 196] width 5 height 6
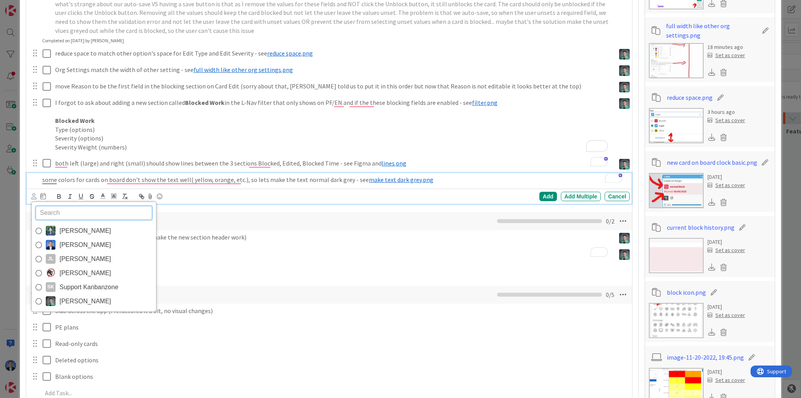
click at [75, 307] on span "[PERSON_NAME]" at bounding box center [85, 301] width 52 height 12
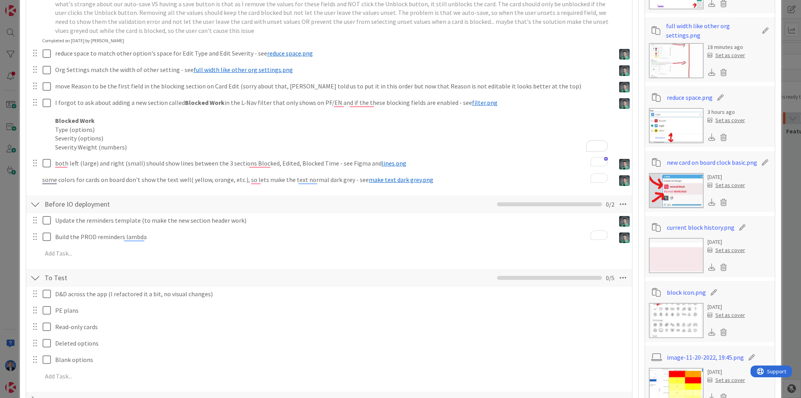
scroll to position [282, 0]
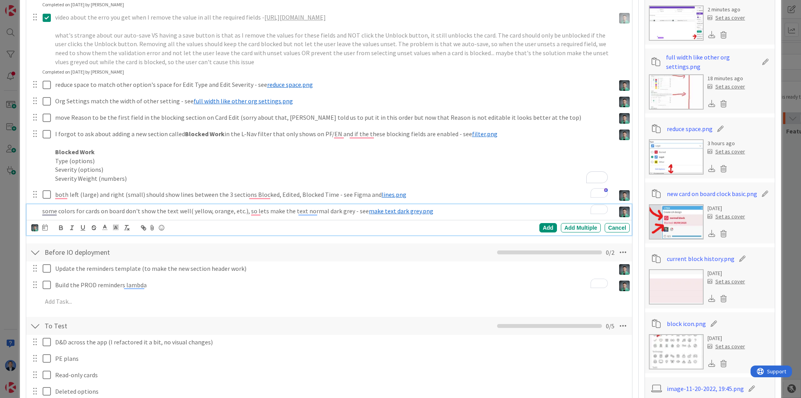
click at [281, 215] on p "some colors for cards on board don't show the text well( yellow, orange, etc.),…" at bounding box center [327, 210] width 570 height 9
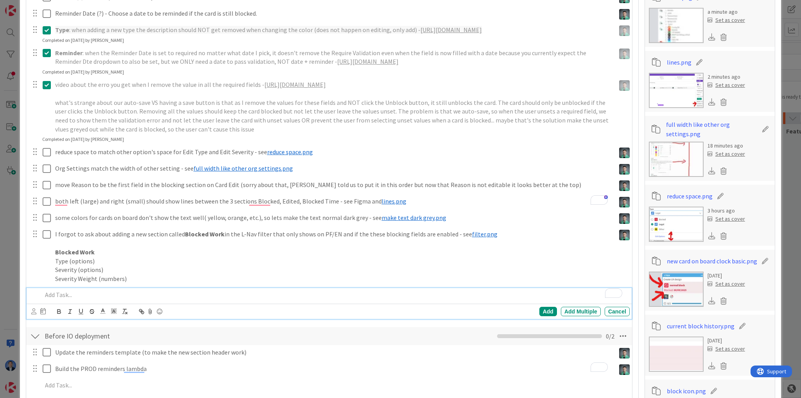
scroll to position [204, 0]
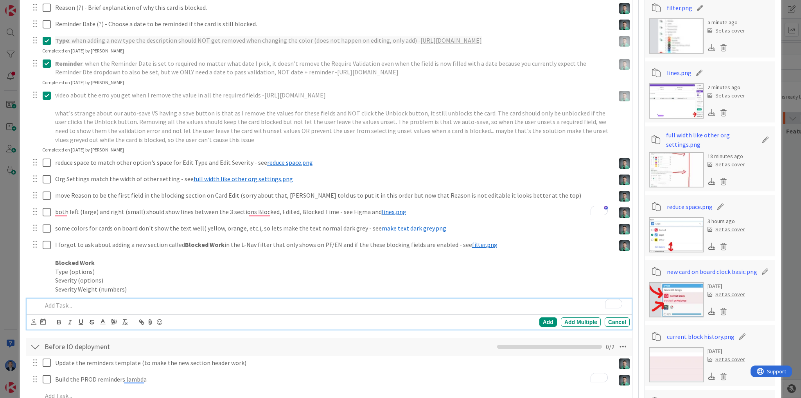
click at [59, 310] on p "To enrich screen reader interactions, please activate Accessibility in Grammarl…" at bounding box center [334, 305] width 584 height 9
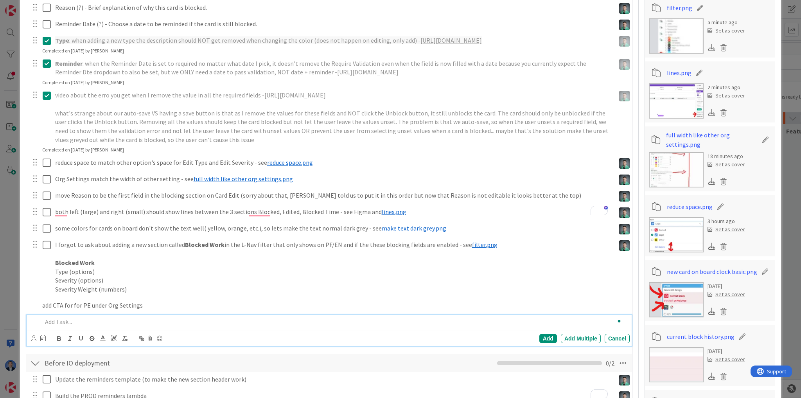
scroll to position [221, 0]
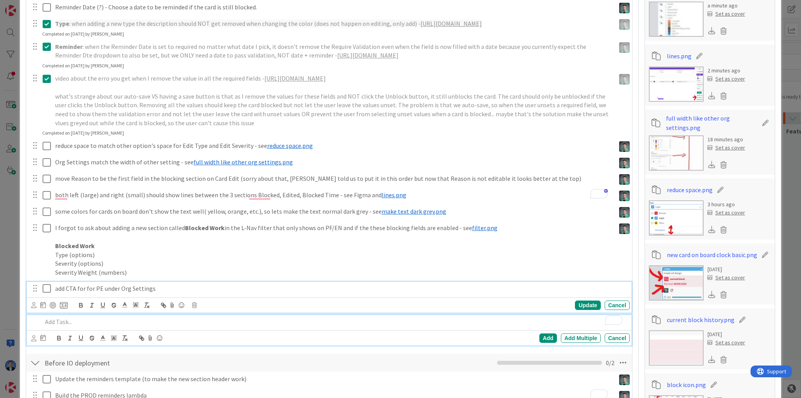
click at [63, 299] on div "add CTA for for PE under Org Settings Update Cancel" at bounding box center [329, 297] width 605 height 31
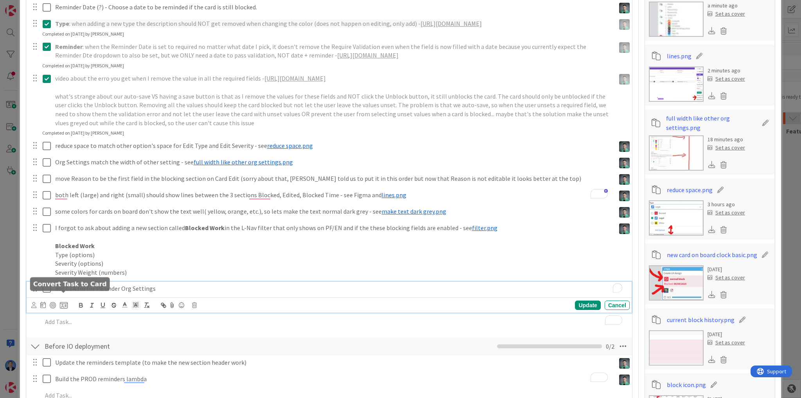
scroll to position [237, 0]
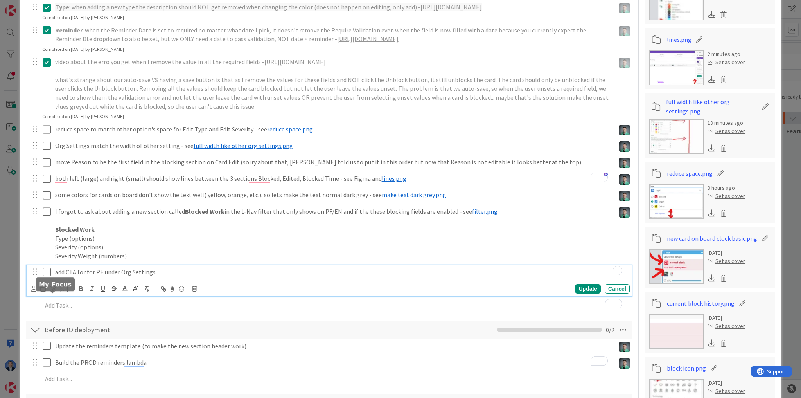
click at [34, 291] on icon at bounding box center [33, 288] width 5 height 6
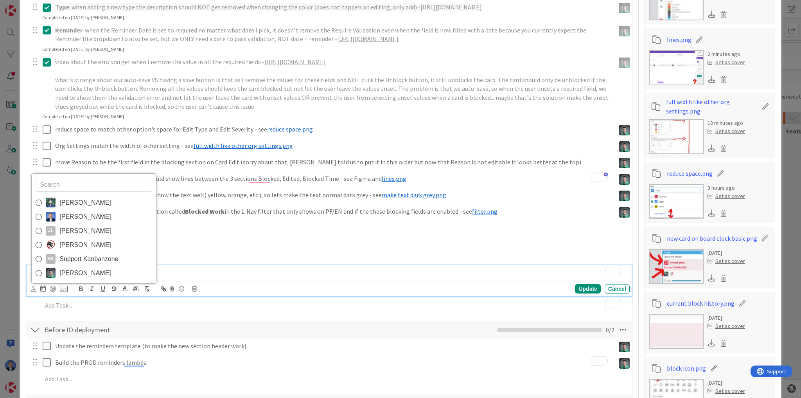
drag, startPoint x: 84, startPoint y: 208, endPoint x: 91, endPoint y: 210, distance: 6.6
click at [84, 208] on link "[PERSON_NAME]" at bounding box center [94, 203] width 124 height 14
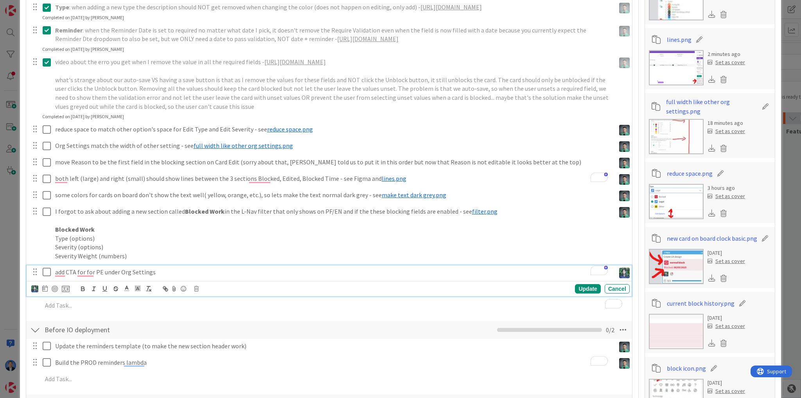
click at [168, 276] on p "add CTA for for PE under Org Settings" at bounding box center [333, 271] width 557 height 9
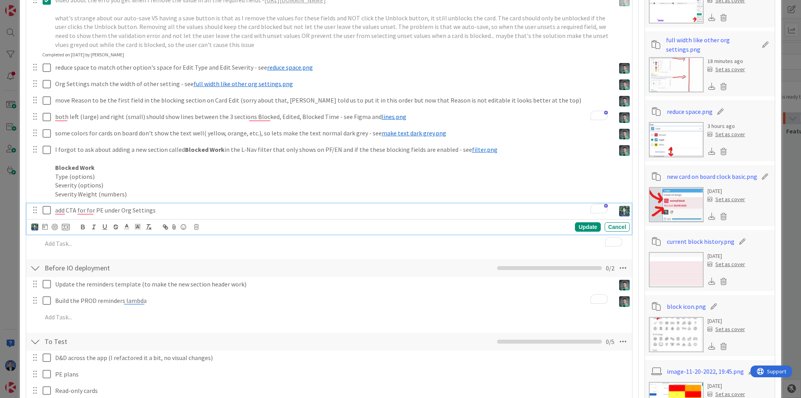
scroll to position [300, 0]
click at [580, 231] on div "Update" at bounding box center [587, 225] width 25 height 9
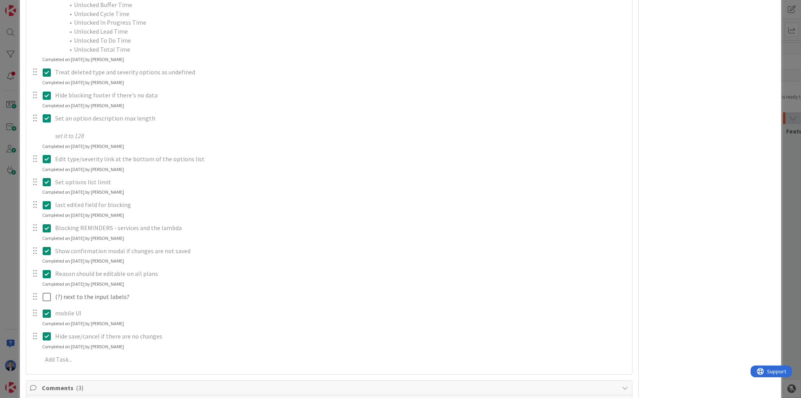
scroll to position [1738, 0]
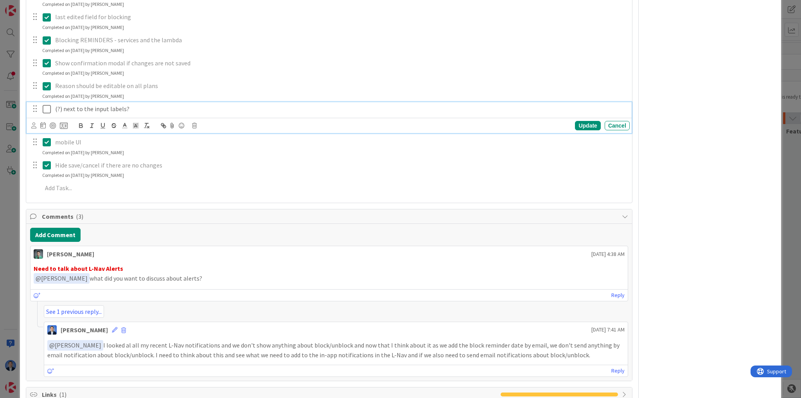
click at [98, 113] on p "(?) next to the input labels?" at bounding box center [340, 108] width 571 height 9
click at [195, 128] on icon at bounding box center [194, 125] width 5 height 5
click at [214, 166] on div "Delete" at bounding box center [214, 159] width 29 height 14
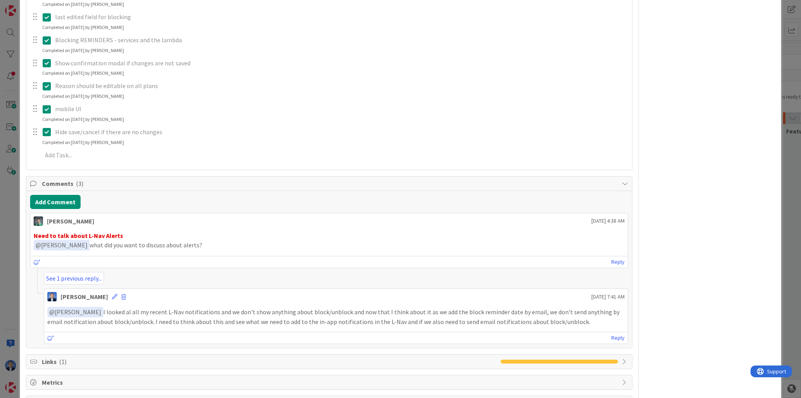
type textarea "x"
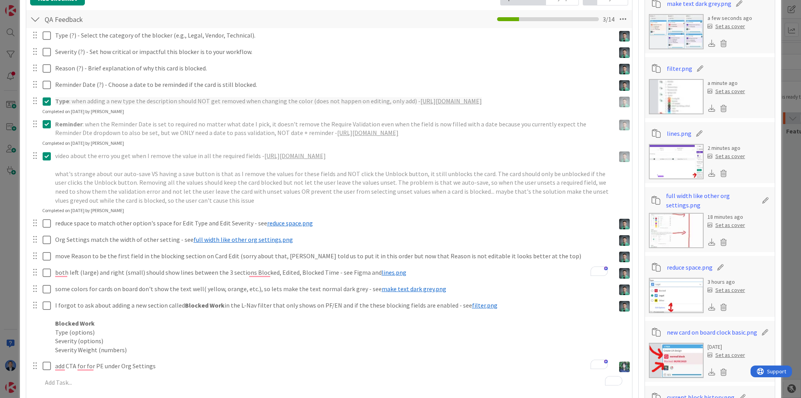
scroll to position [0, 0]
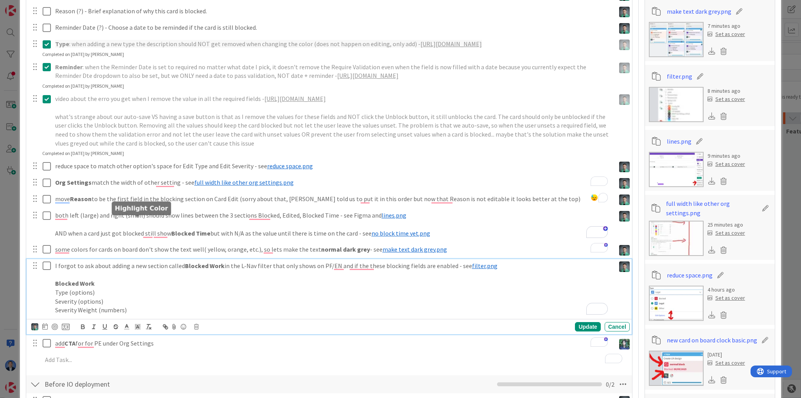
scroll to position [313, 0]
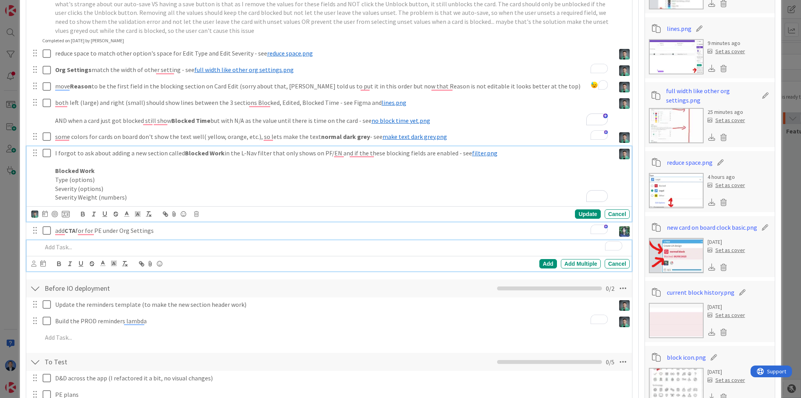
click at [70, 251] on p "To enrich screen reader interactions, please activate Accessibility in Grammarl…" at bounding box center [334, 246] width 584 height 9
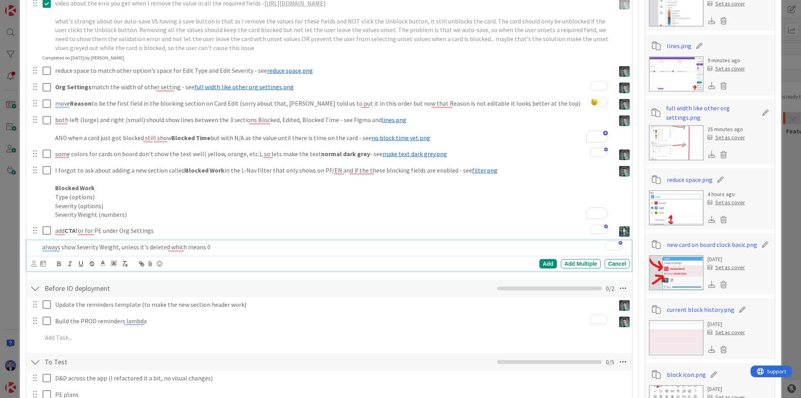
drag, startPoint x: 175, startPoint y: 255, endPoint x: 164, endPoint y: 247, distance: 13.5
click at [161, 238] on div "add CTA for for PE under Org Settings Chloe R Dimitri Ponomareff JL Jean-Baptis…" at bounding box center [329, 231] width 605 height 14
click at [227, 251] on p "always show Severity Weight, unless it's deleted, which means 0" at bounding box center [334, 246] width 584 height 9
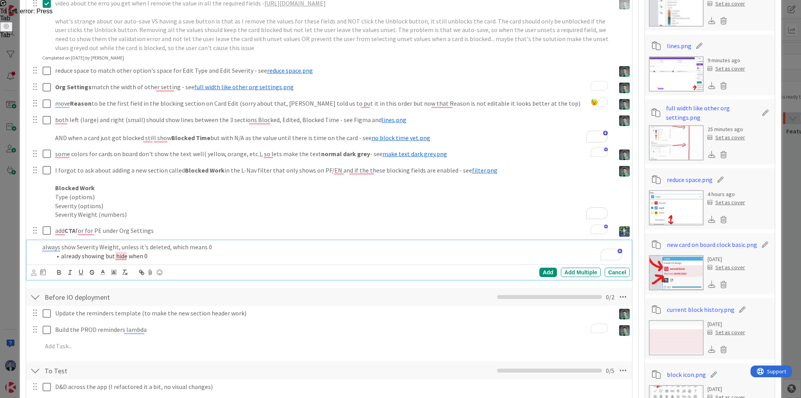
click at [62, 260] on li "already showing but hide when 0" at bounding box center [339, 255] width 575 height 9
click at [203, 260] on li "Cards On Board: already showing but hide when 0" at bounding box center [339, 255] width 575 height 9
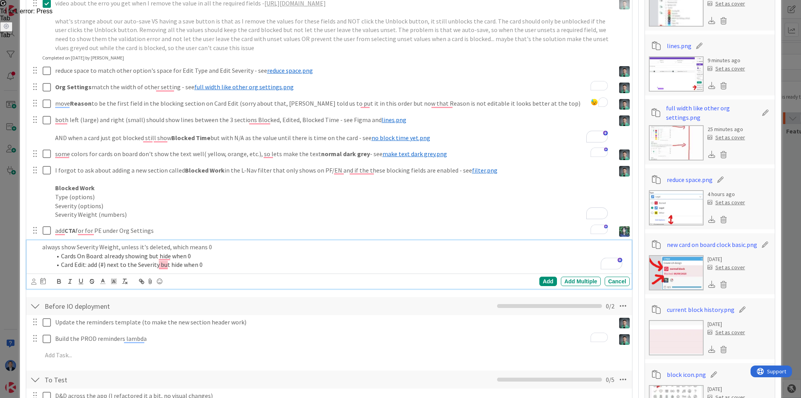
click at [64, 269] on li "Card Edit: add (#) next to the Severity but hide when 0" at bounding box center [339, 264] width 575 height 9
drag, startPoint x: 64, startPoint y: 274, endPoint x: 77, endPoint y: 275, distance: 13.7
click at [77, 269] on li "Card Edit: add (#) next to the Severity but hide when 0" at bounding box center [339, 264] width 575 height 9
click at [69, 260] on li "Cards On Board: already showing but hide when 0" at bounding box center [339, 255] width 575 height 9
drag, startPoint x: 69, startPoint y: 265, endPoint x: 93, endPoint y: 265, distance: 24.2
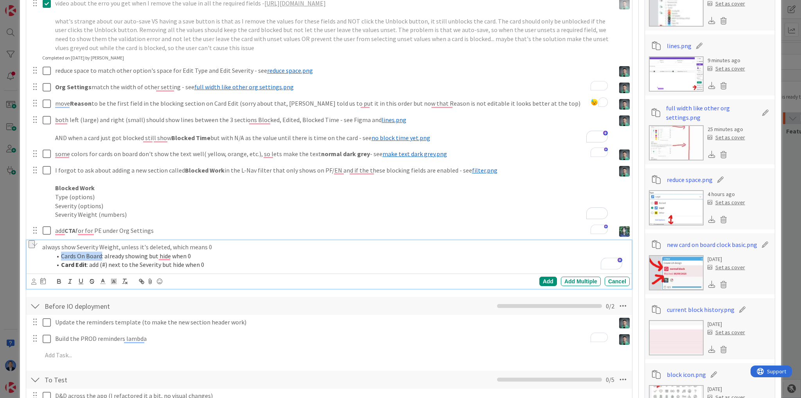
click at [93, 260] on li "Cards On Board: already showing but hide when 0" at bounding box center [339, 255] width 575 height 9
click at [34, 284] on icon at bounding box center [33, 281] width 5 height 6
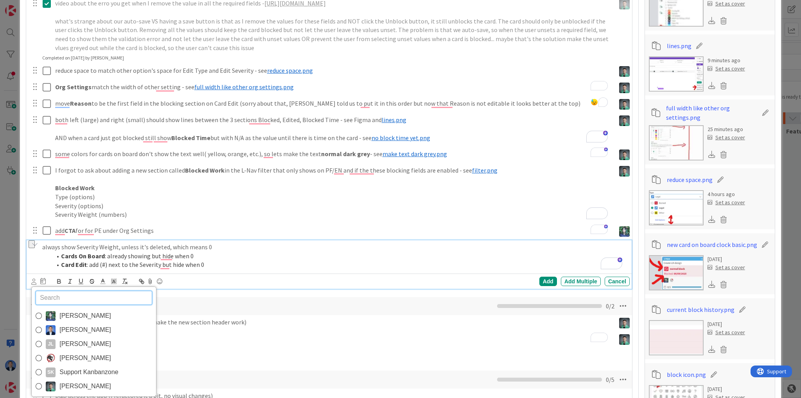
scroll to position [670, 0]
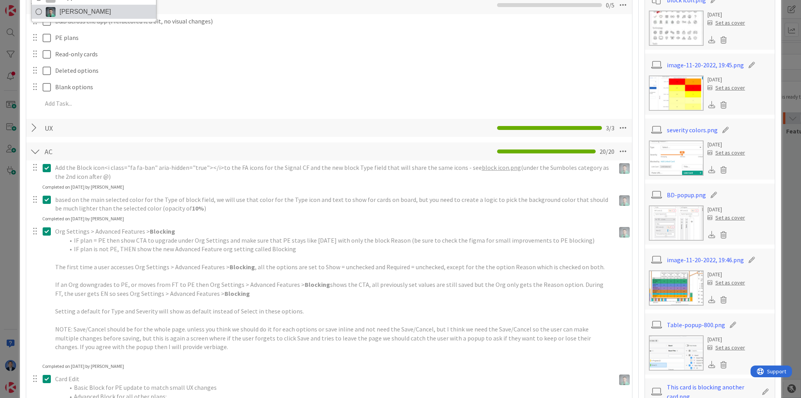
click at [70, 18] on span "[PERSON_NAME]" at bounding box center [85, 12] width 52 height 12
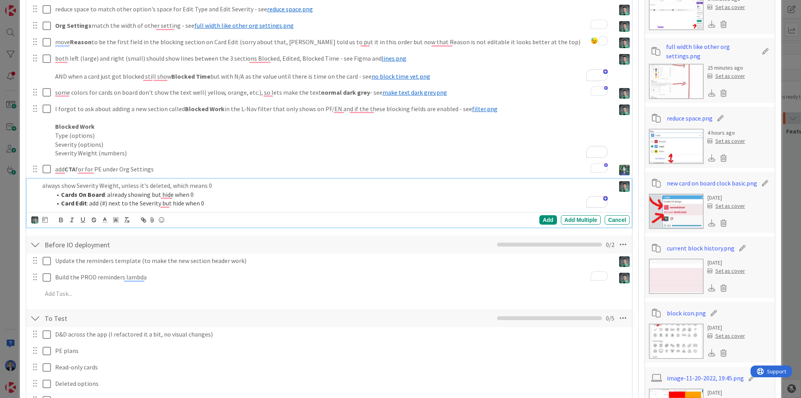
scroll to position [294, 0]
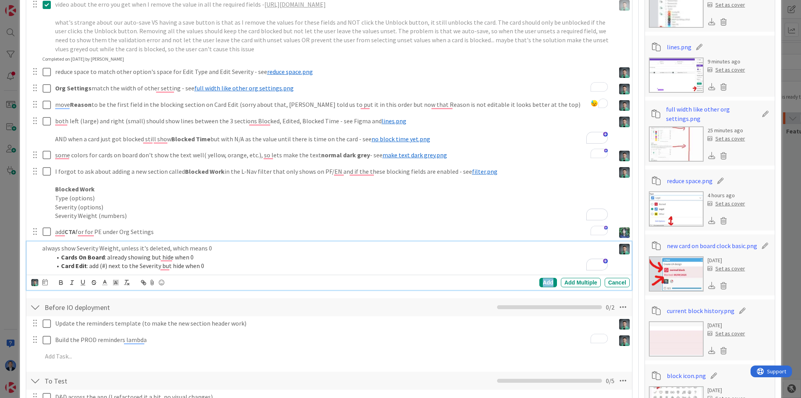
click at [539, 287] on div "Add" at bounding box center [548, 282] width 18 height 9
type textarea "x"
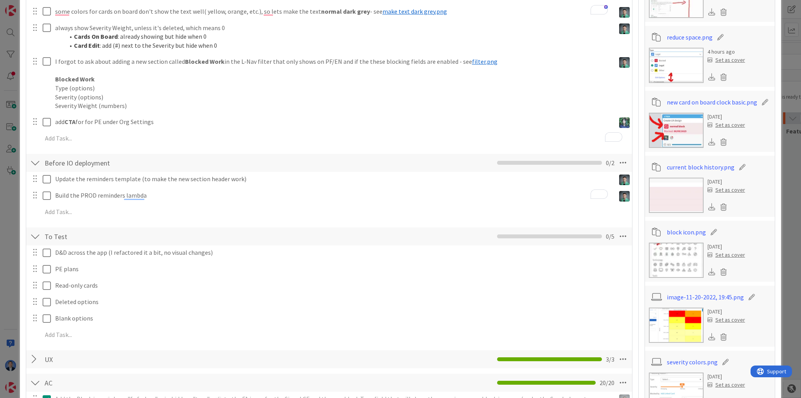
scroll to position [375, 0]
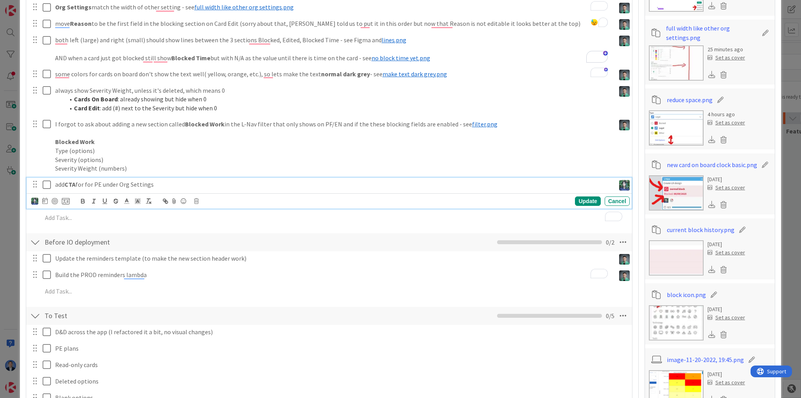
click at [170, 191] on div "add CTA for for PE under Org Settings" at bounding box center [333, 185] width 563 height 14
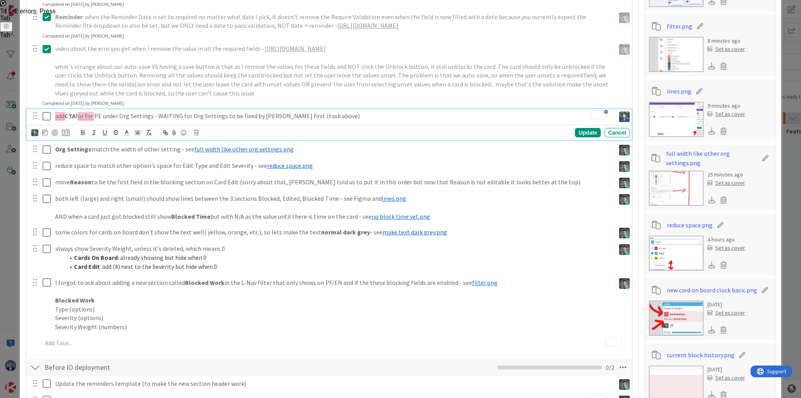
click at [298, 120] on p "add CTA for for PE under Org Settings - WAITING for Org Settings to be fixed by…" at bounding box center [333, 115] width 557 height 9
click at [582, 137] on div "Update" at bounding box center [587, 132] width 25 height 9
type textarea "x"
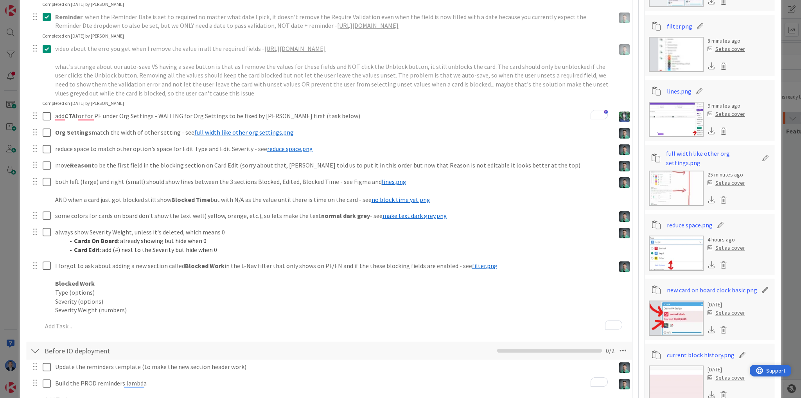
click at [766, 374] on span "Support" at bounding box center [775, 370] width 19 height 9
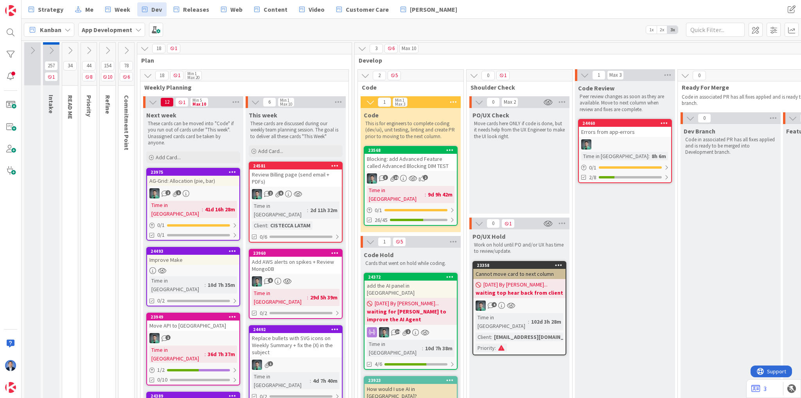
click at [768, 369] on span "Support" at bounding box center [776, 370] width 19 height 9
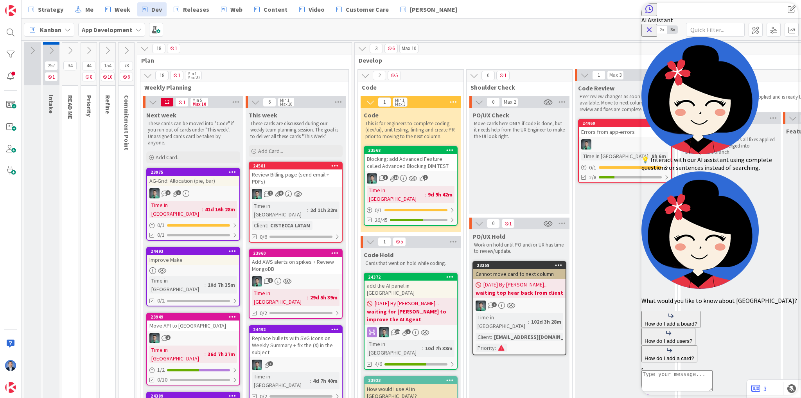
click at [671, 370] on textarea "AI Assistant Text Input" at bounding box center [676, 380] width 71 height 21
type textarea "can you explain what are free guests?"
